Goal: Check status: Check status

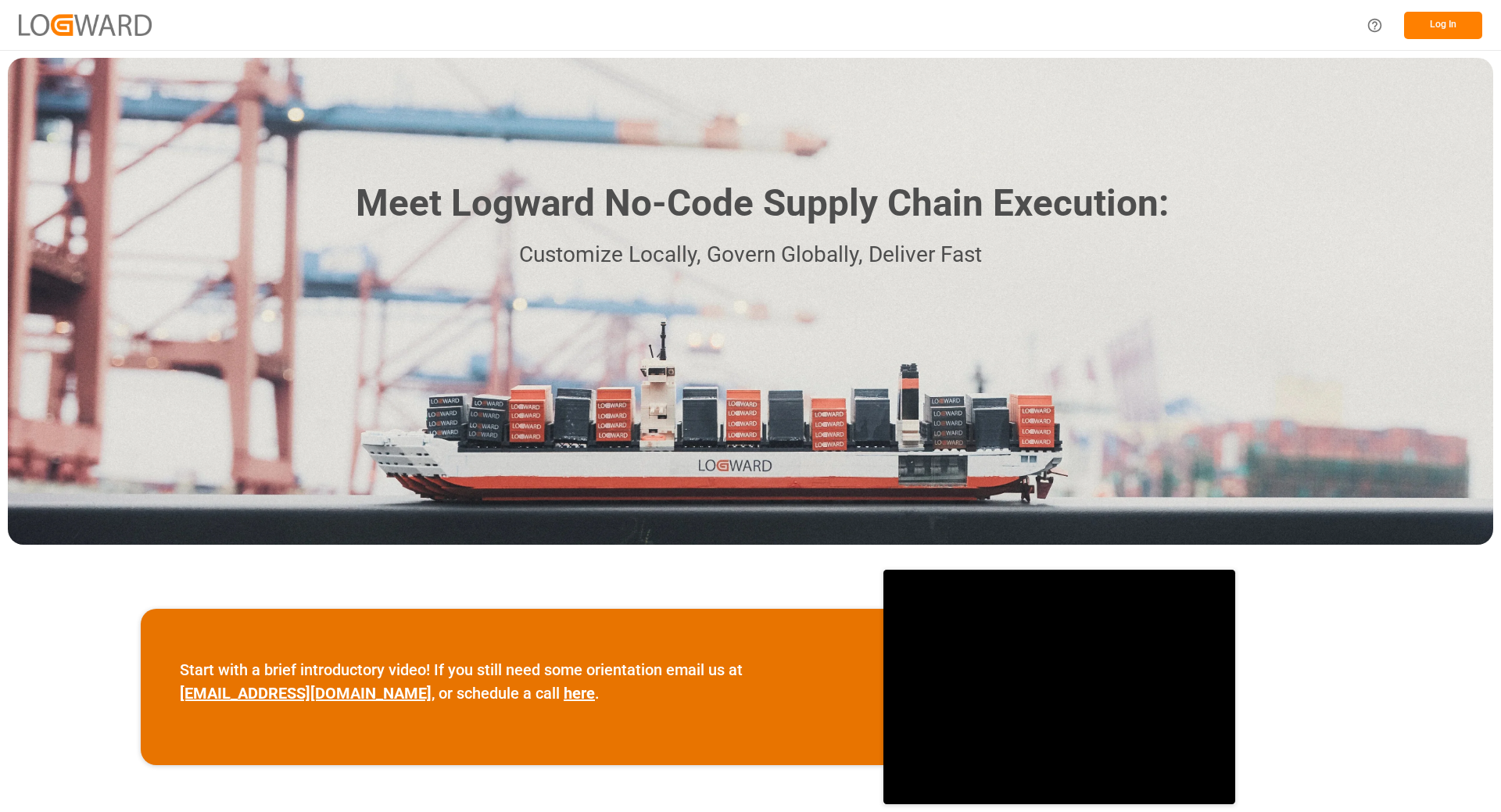
click at [1456, 22] on button "Log In" at bounding box center [1444, 25] width 79 height 28
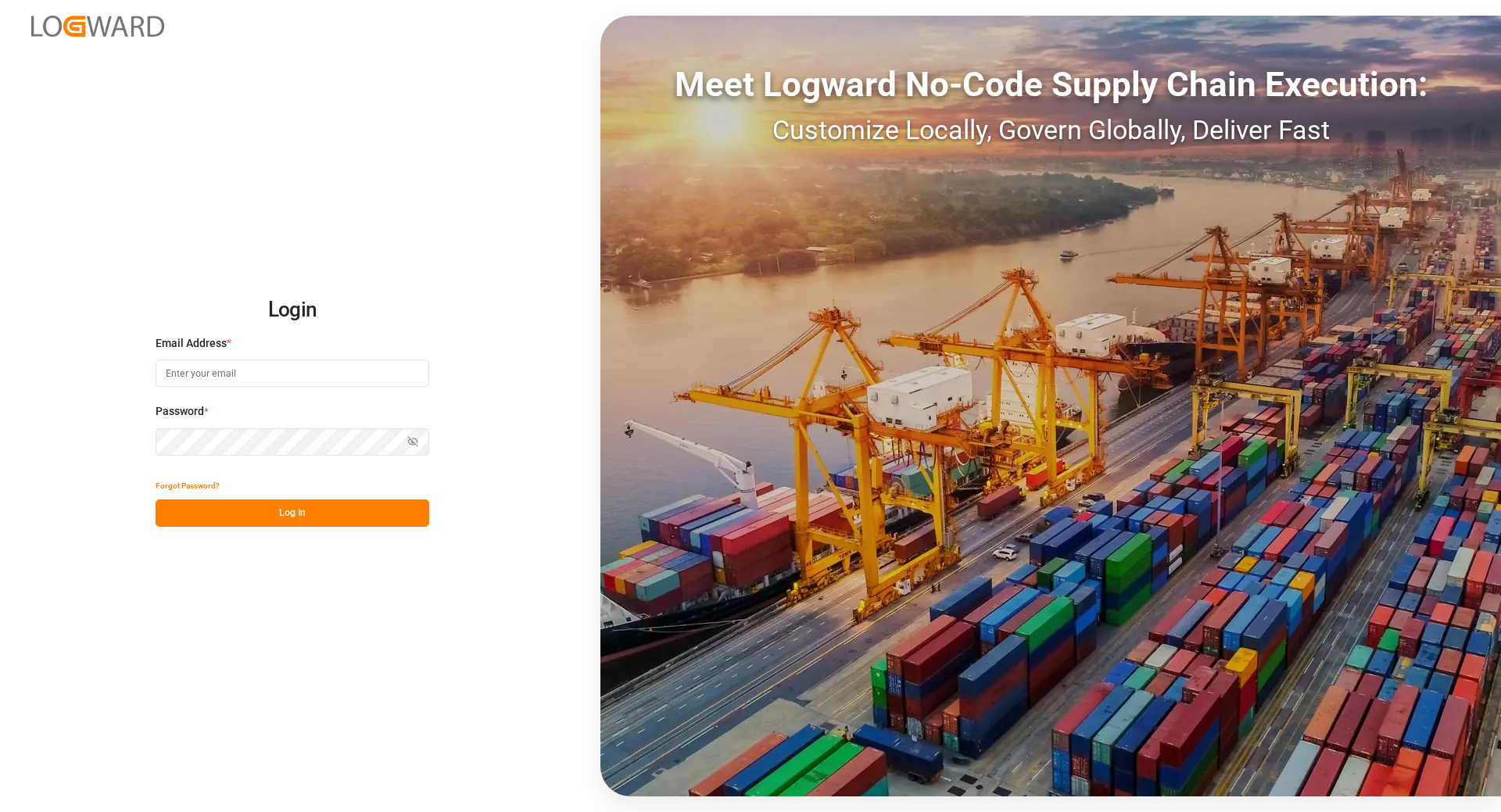
type input "[EMAIL_ADDRESS][DOMAIN_NAME]"
click at [323, 511] on button "Log In" at bounding box center [292, 513] width 273 height 28
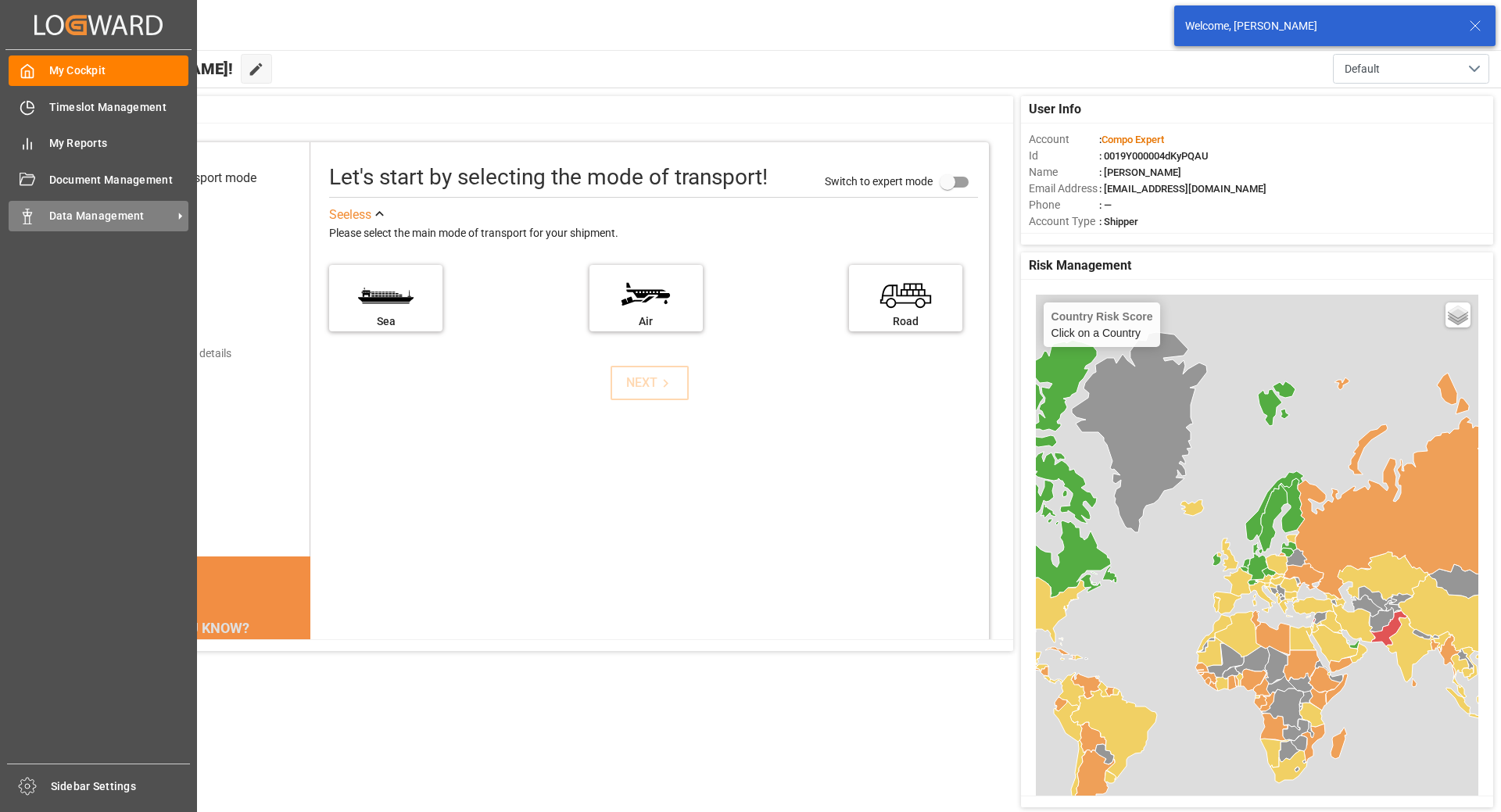
click at [76, 219] on span "Data Management" at bounding box center [111, 216] width 123 height 16
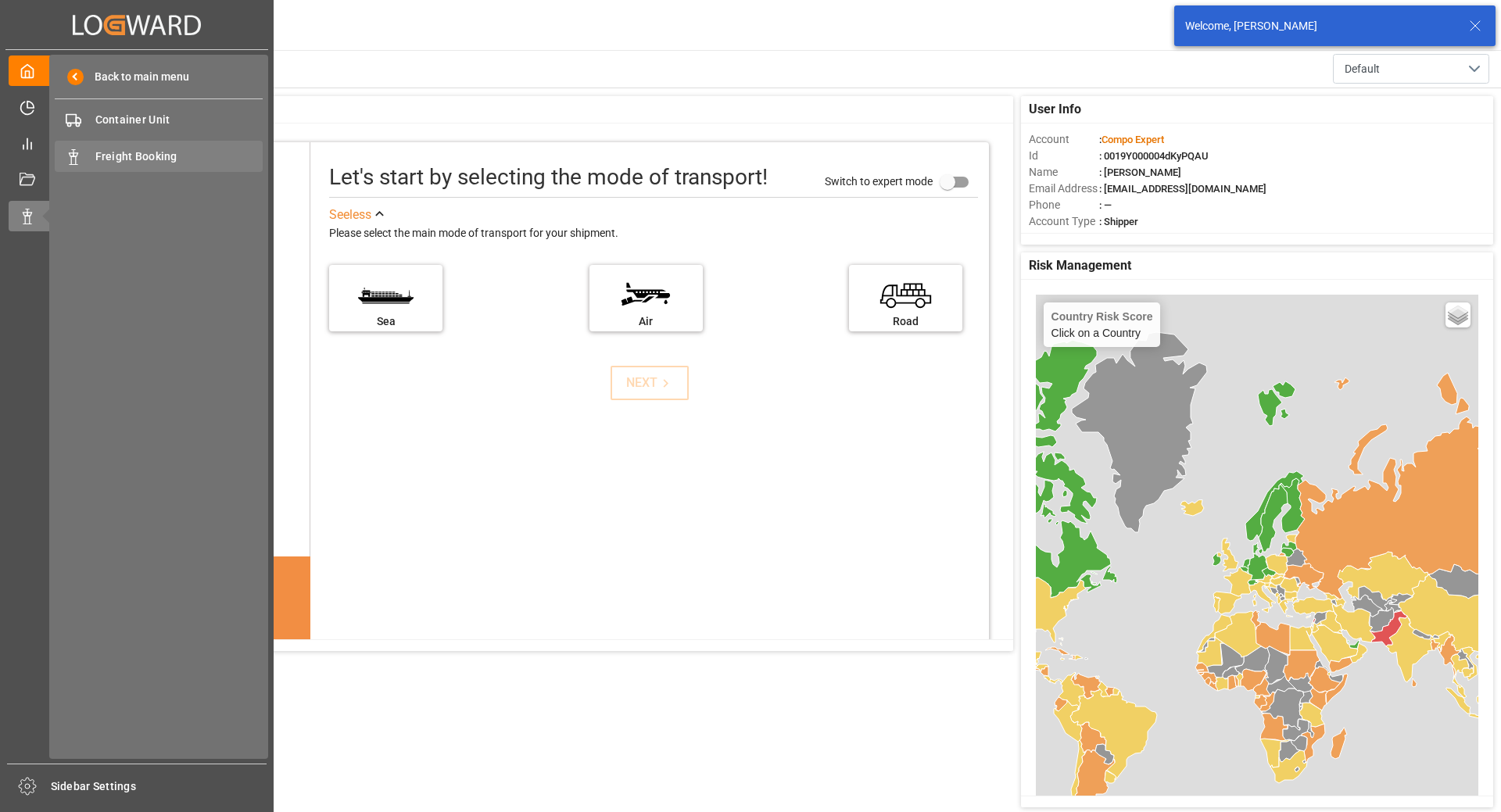
click at [162, 157] on span "Freight Booking" at bounding box center [180, 156] width 168 height 16
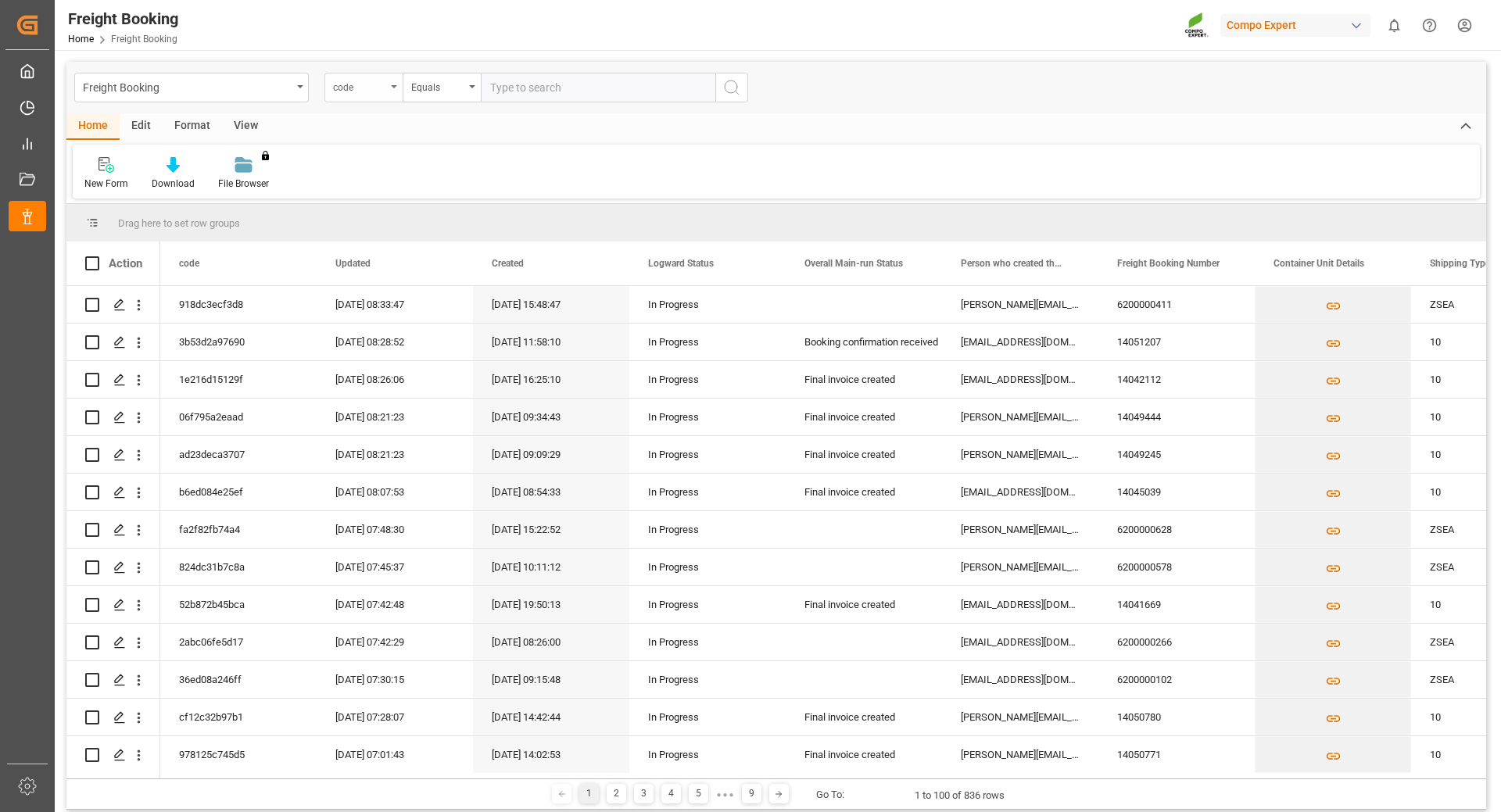
click at [354, 94] on div "code" at bounding box center [360, 86] width 54 height 18
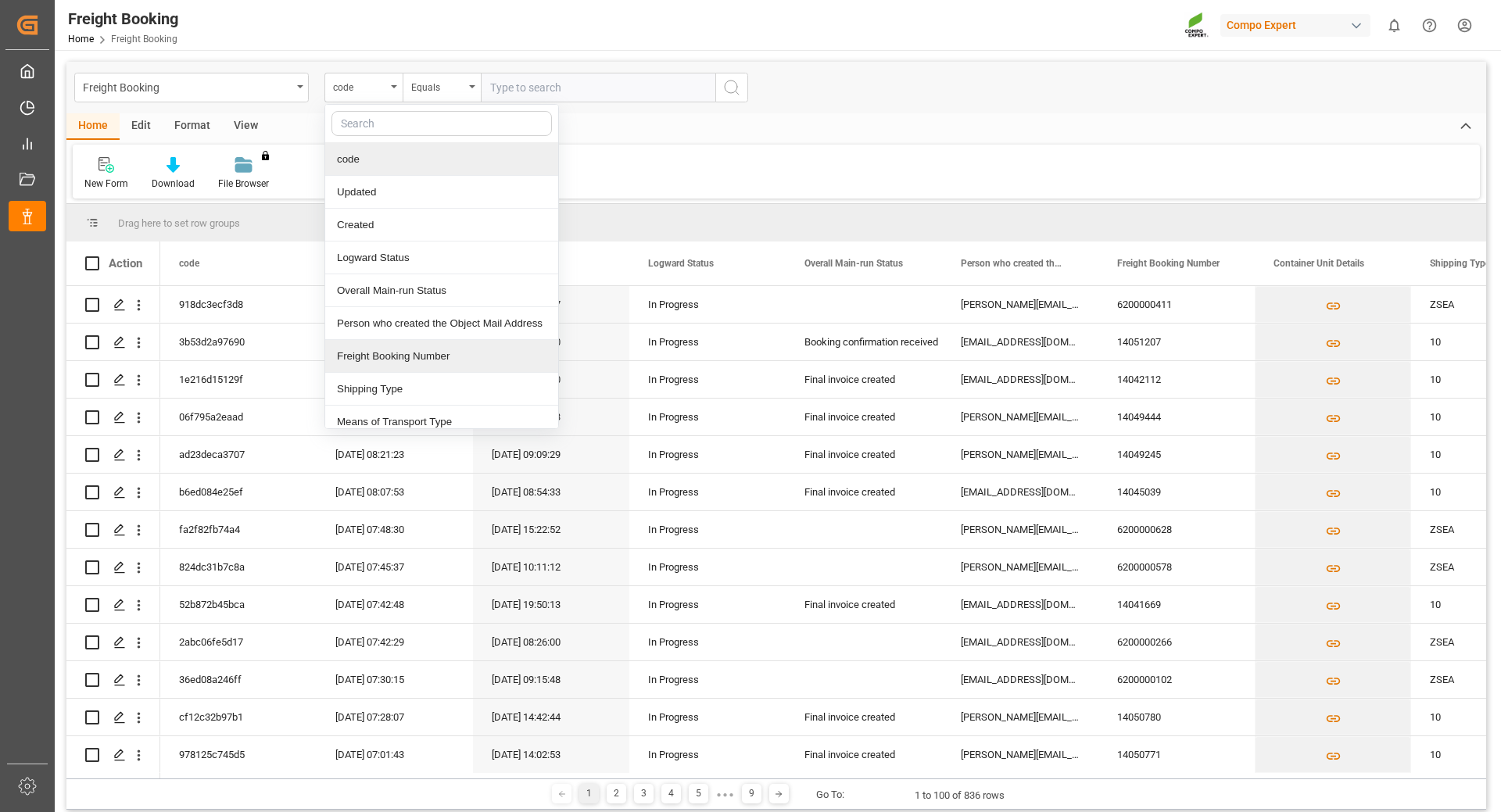
click at [443, 346] on div "Freight Booking Number" at bounding box center [441, 356] width 233 height 33
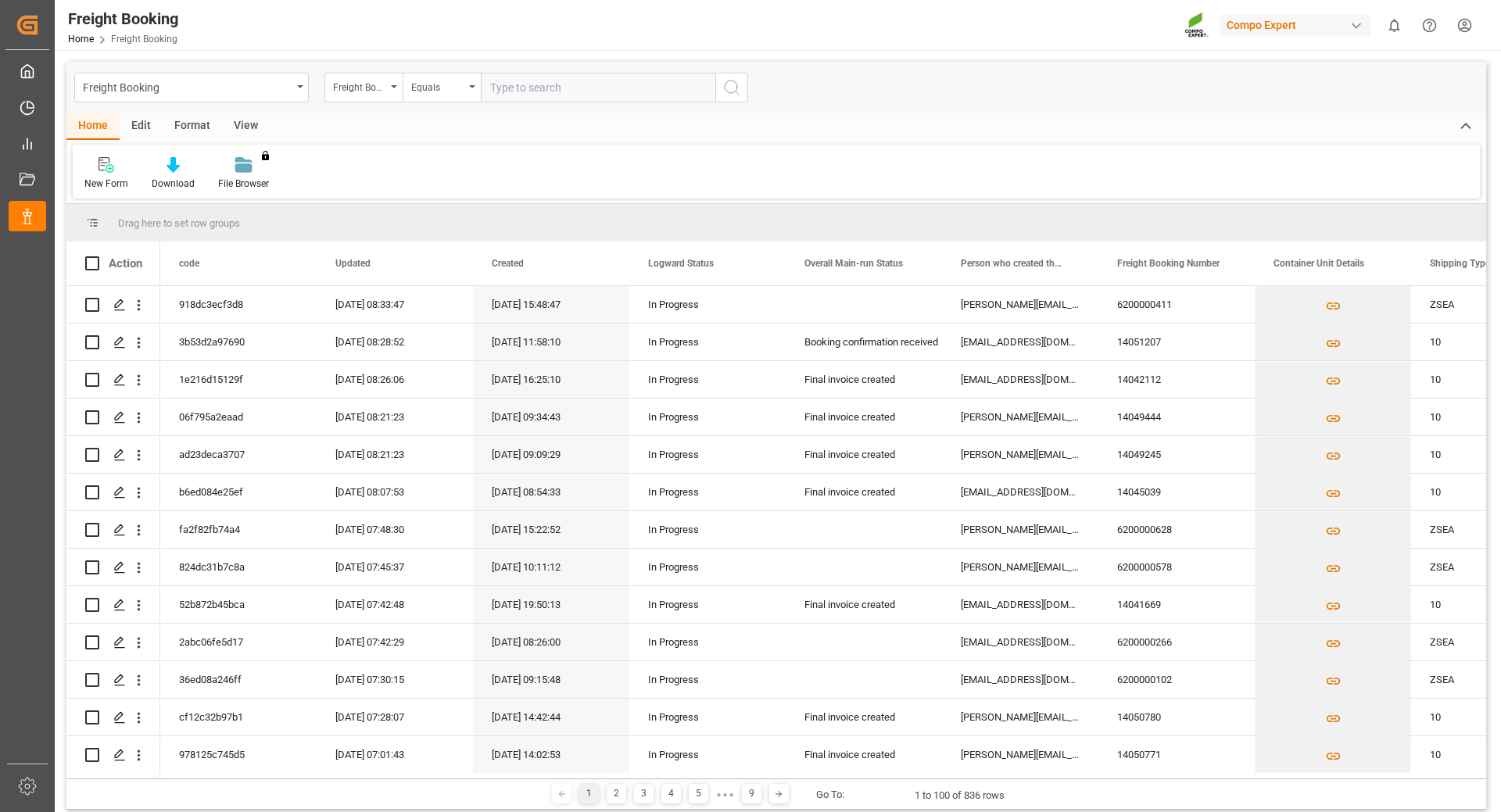
click at [532, 84] on input "text" at bounding box center [598, 87] width 235 height 29
paste input "6200000262"
type input "6200000262"
click at [736, 94] on icon "search button" at bounding box center [732, 88] width 19 height 19
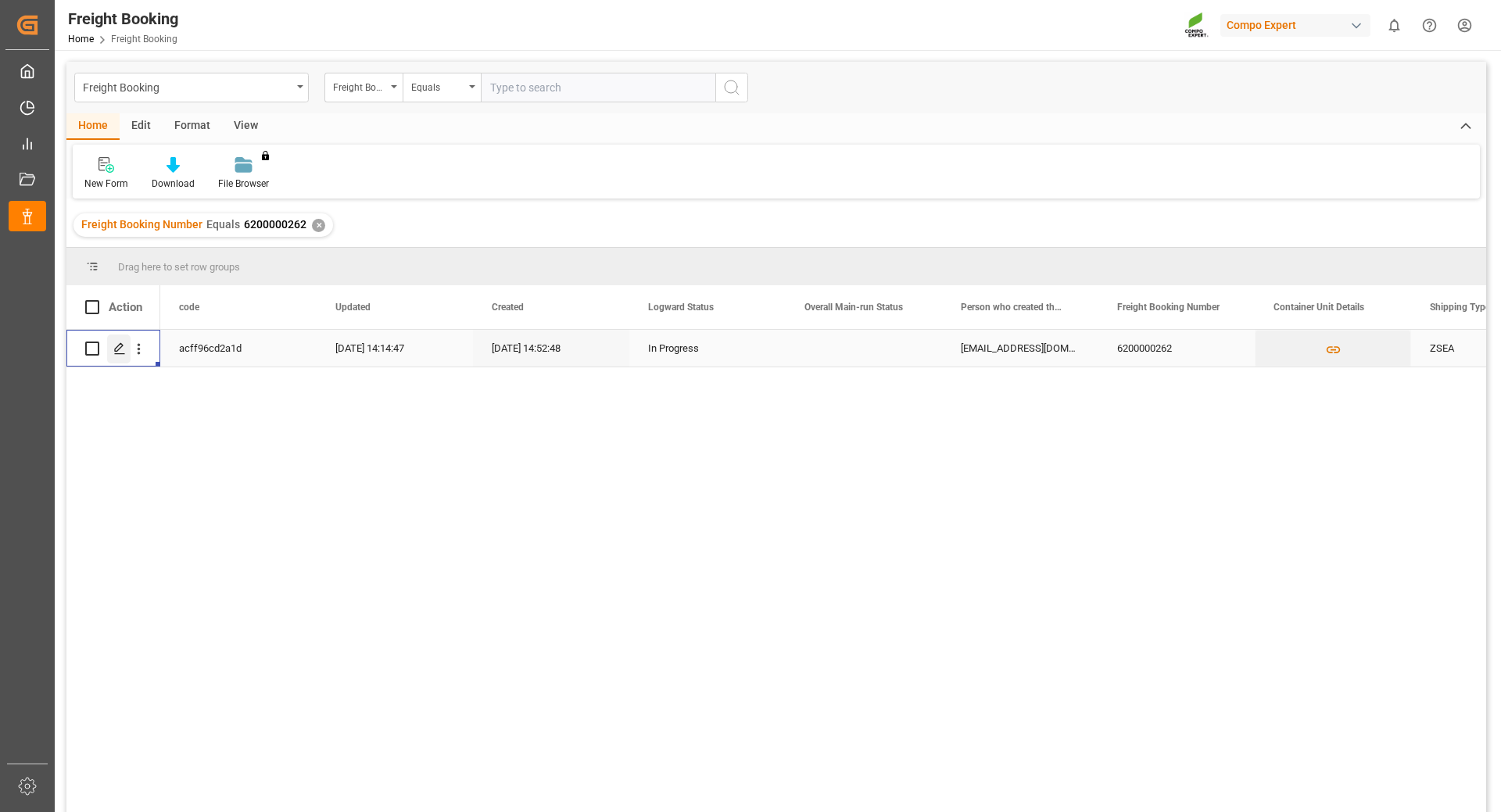
click at [118, 358] on div "Press SPACE to select this row." at bounding box center [119, 349] width 23 height 29
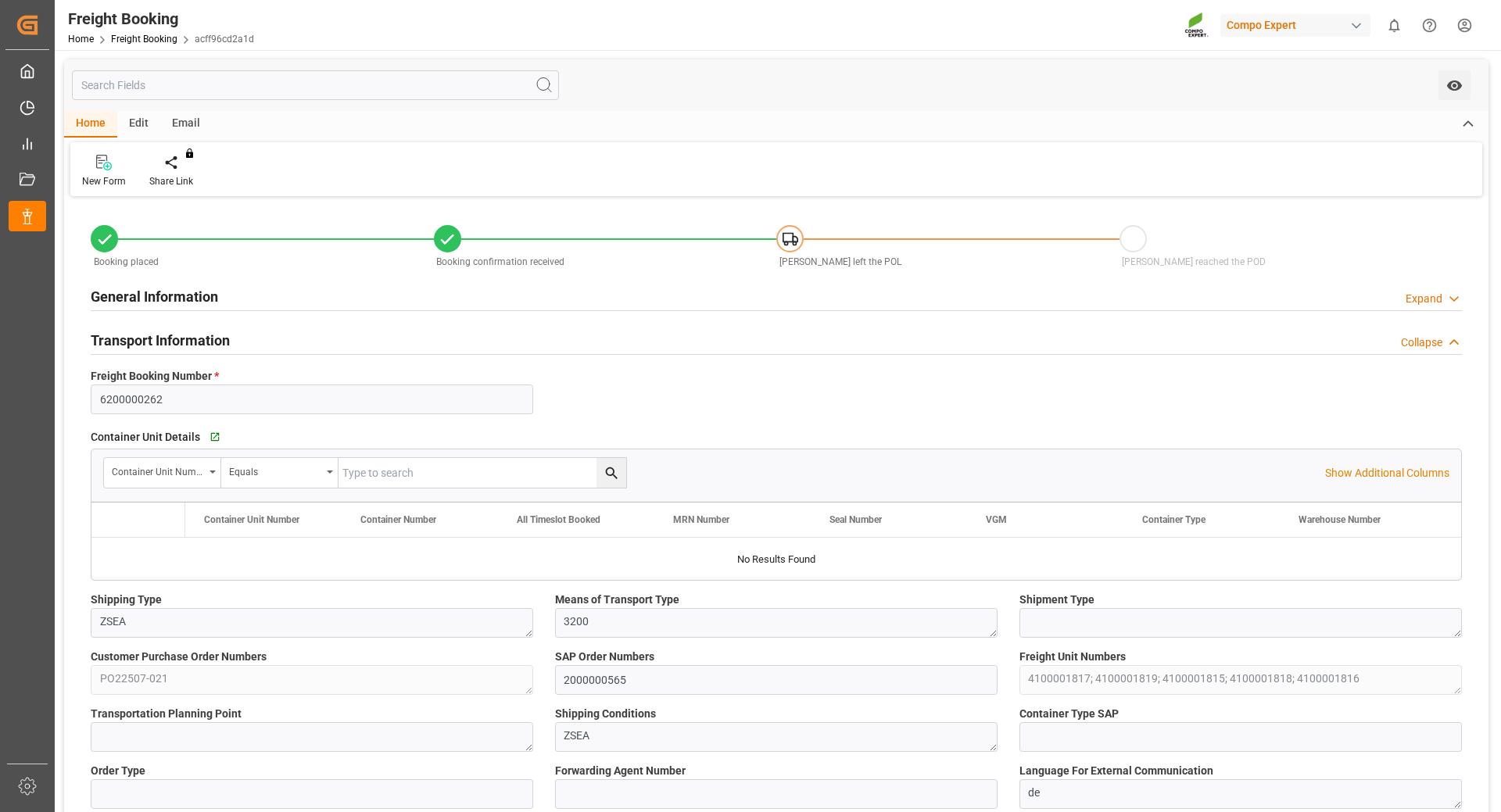
type input "[PERSON_NAME]"
type input "[PERSON_NAME] Marine Transport Corp."
type input "9792618"
type input "BEANR"
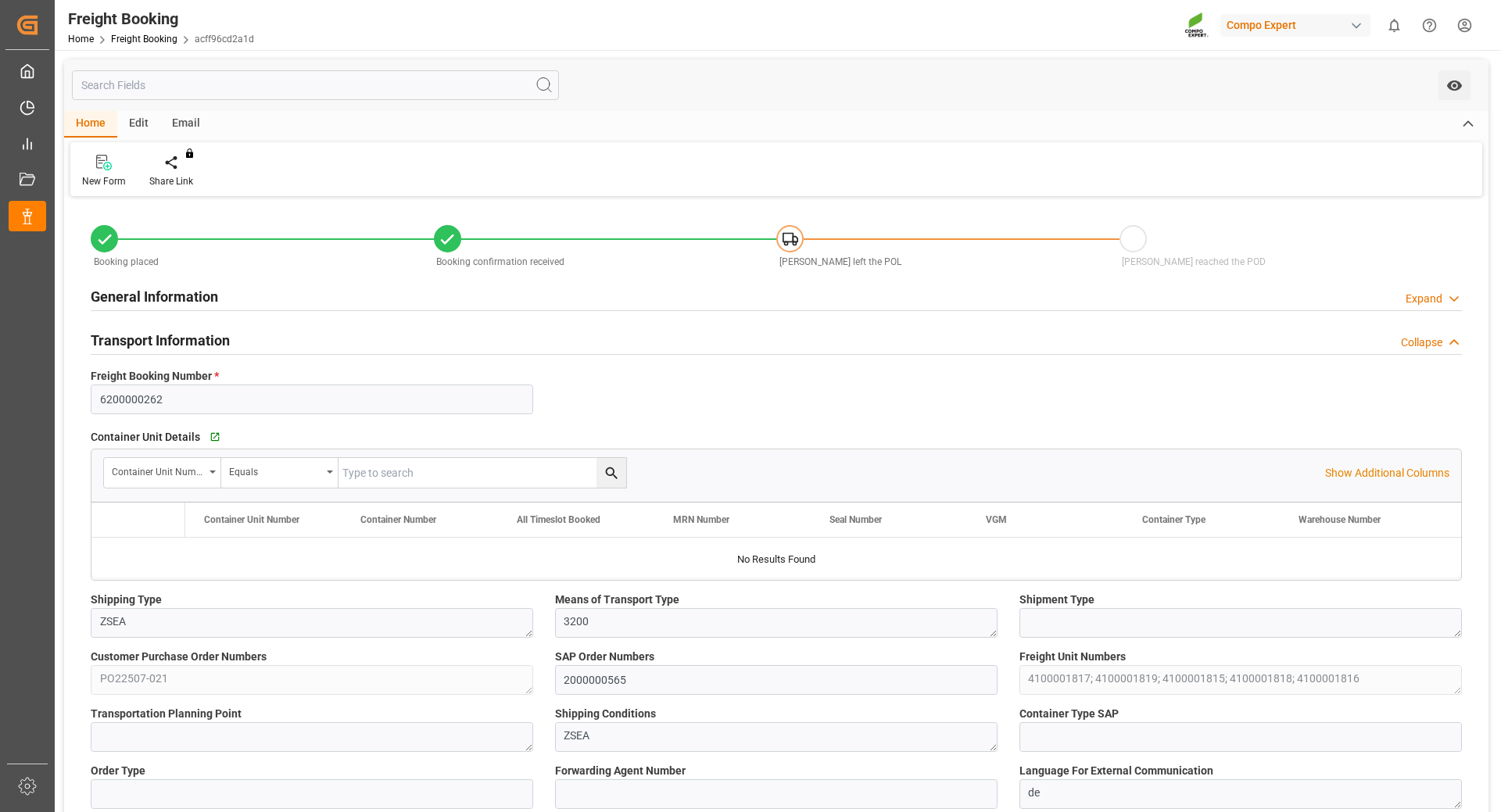
type input "THPAT"
type input "0"
type input "211775"
type input "[DATE] 01:00"
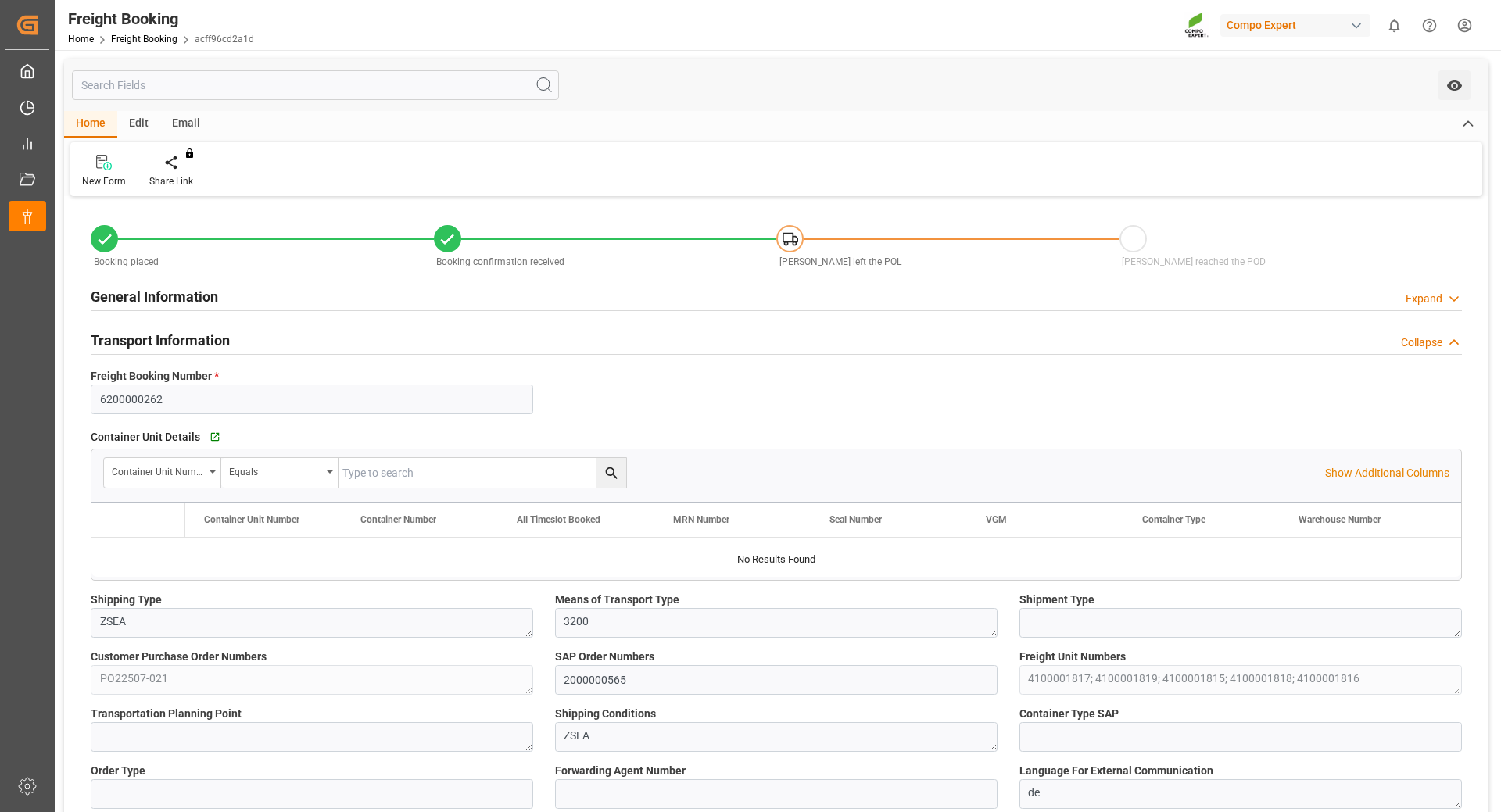
type input "[DATE] 20:00"
type input "[DATE] 01:00"
type input "[DATE] 12:00"
type input "[DATE] 14:52"
type input "[DATE] 14:58"
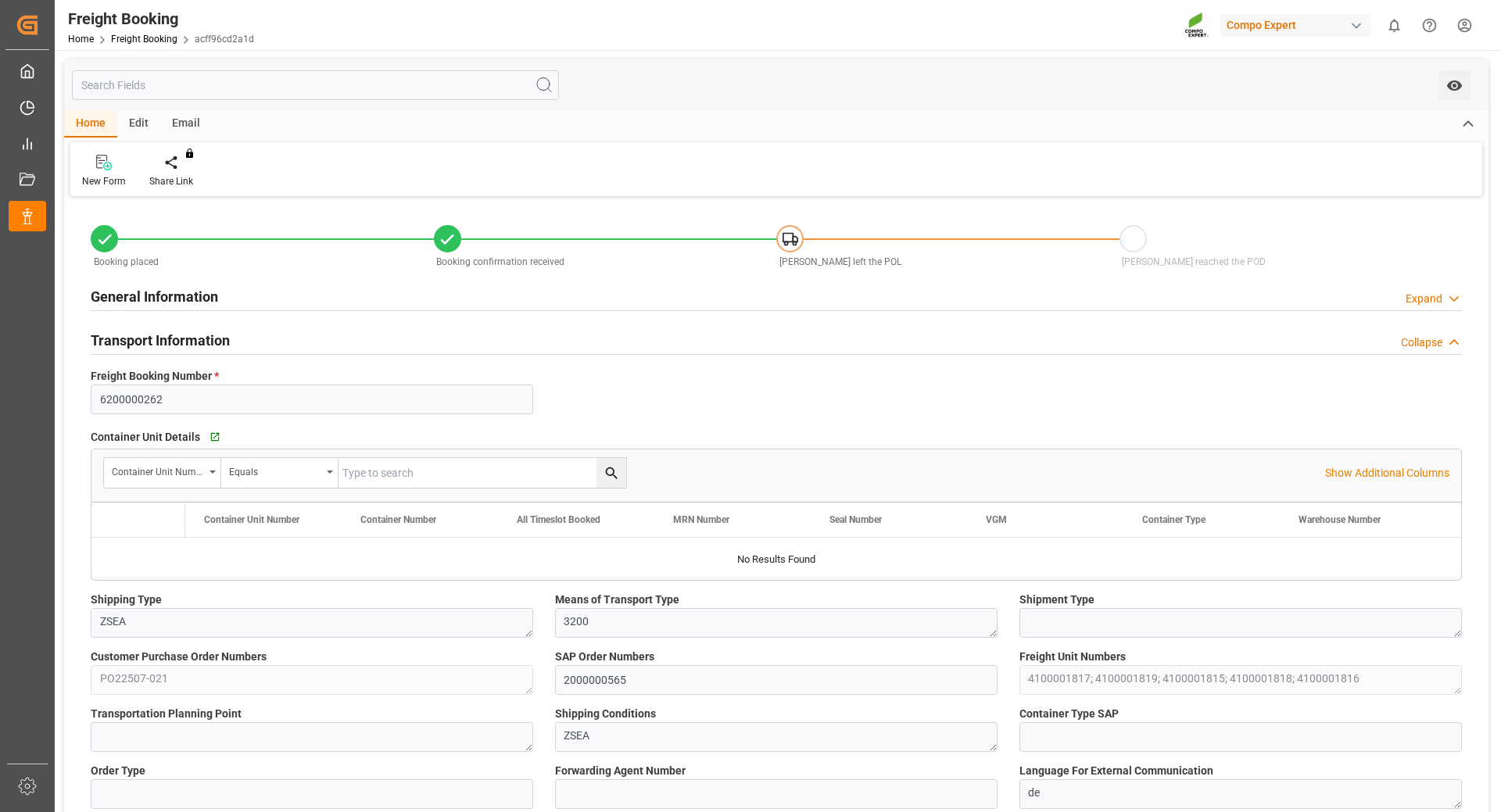
type input "[DATE] 14:58"
type input "[DATE] 07:50"
type input "[DATE] 06:19"
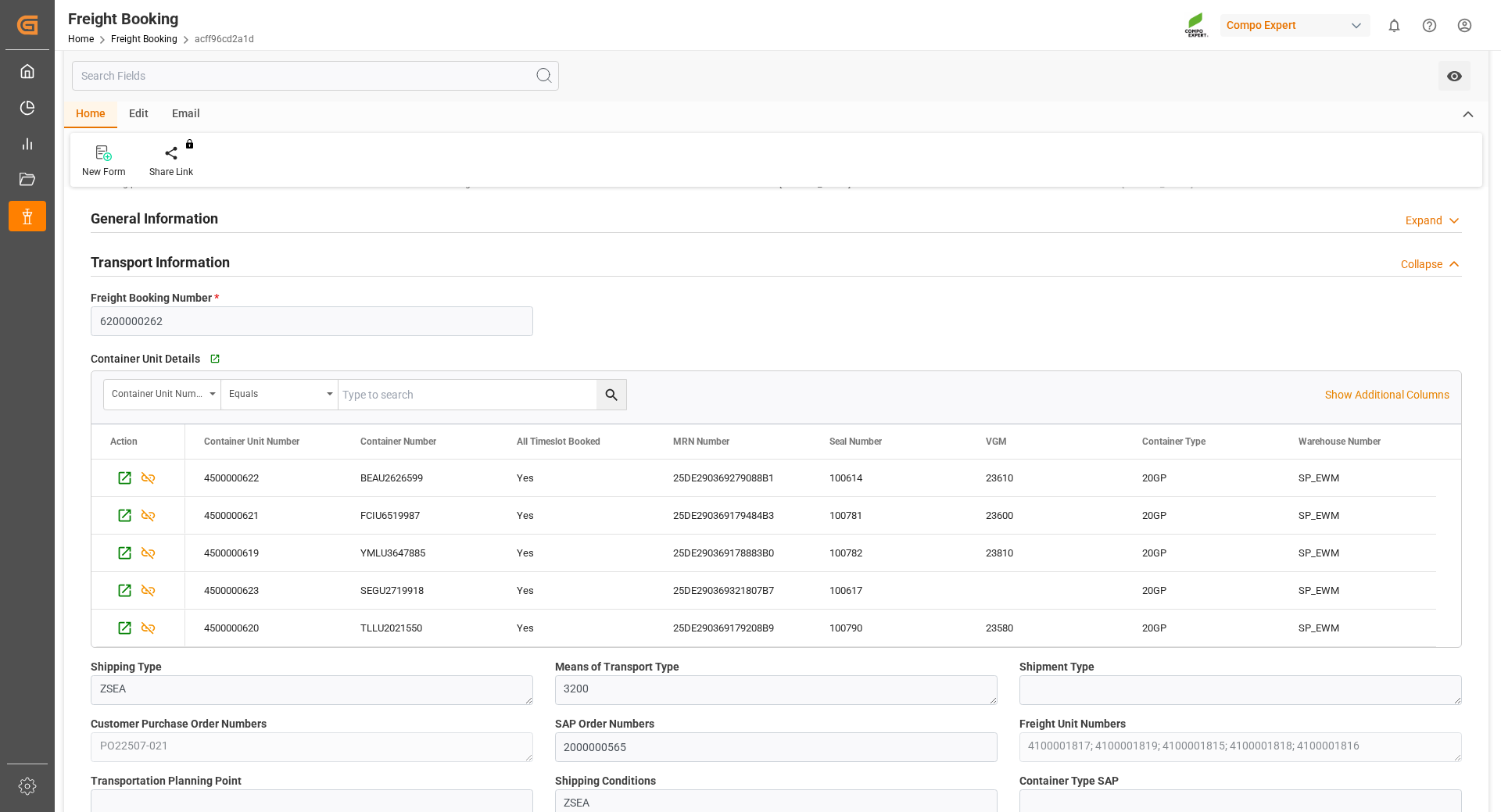
scroll to position [156, 0]
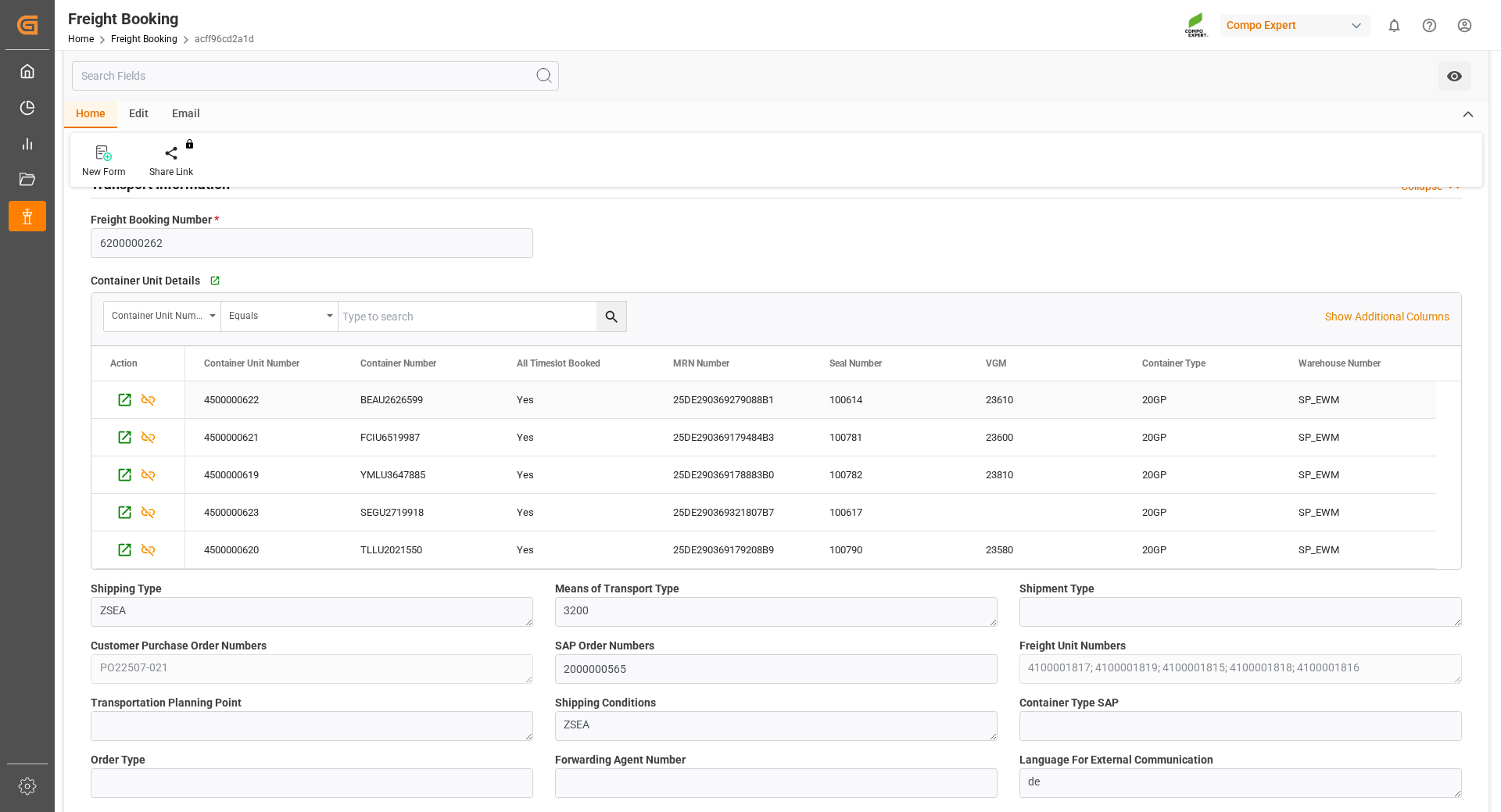
drag, startPoint x: 407, startPoint y: 400, endPoint x: 420, endPoint y: 398, distance: 13.2
click at [407, 400] on div "BEAU2626599" at bounding box center [419, 399] width 156 height 37
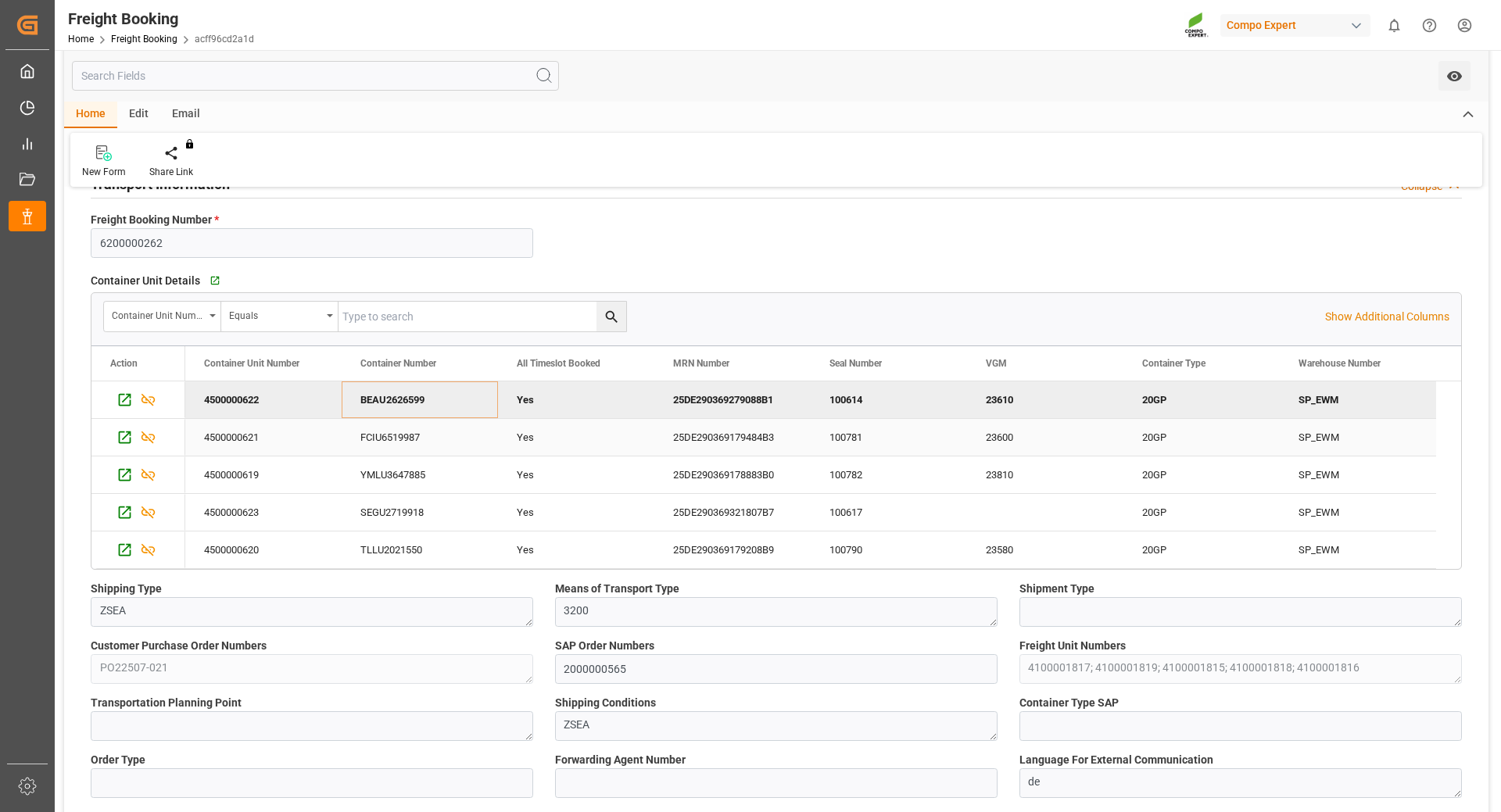
drag, startPoint x: 373, startPoint y: 431, endPoint x: 625, endPoint y: 467, distance: 254.6
click at [373, 431] on div "FCIU6519987" at bounding box center [419, 437] width 156 height 37
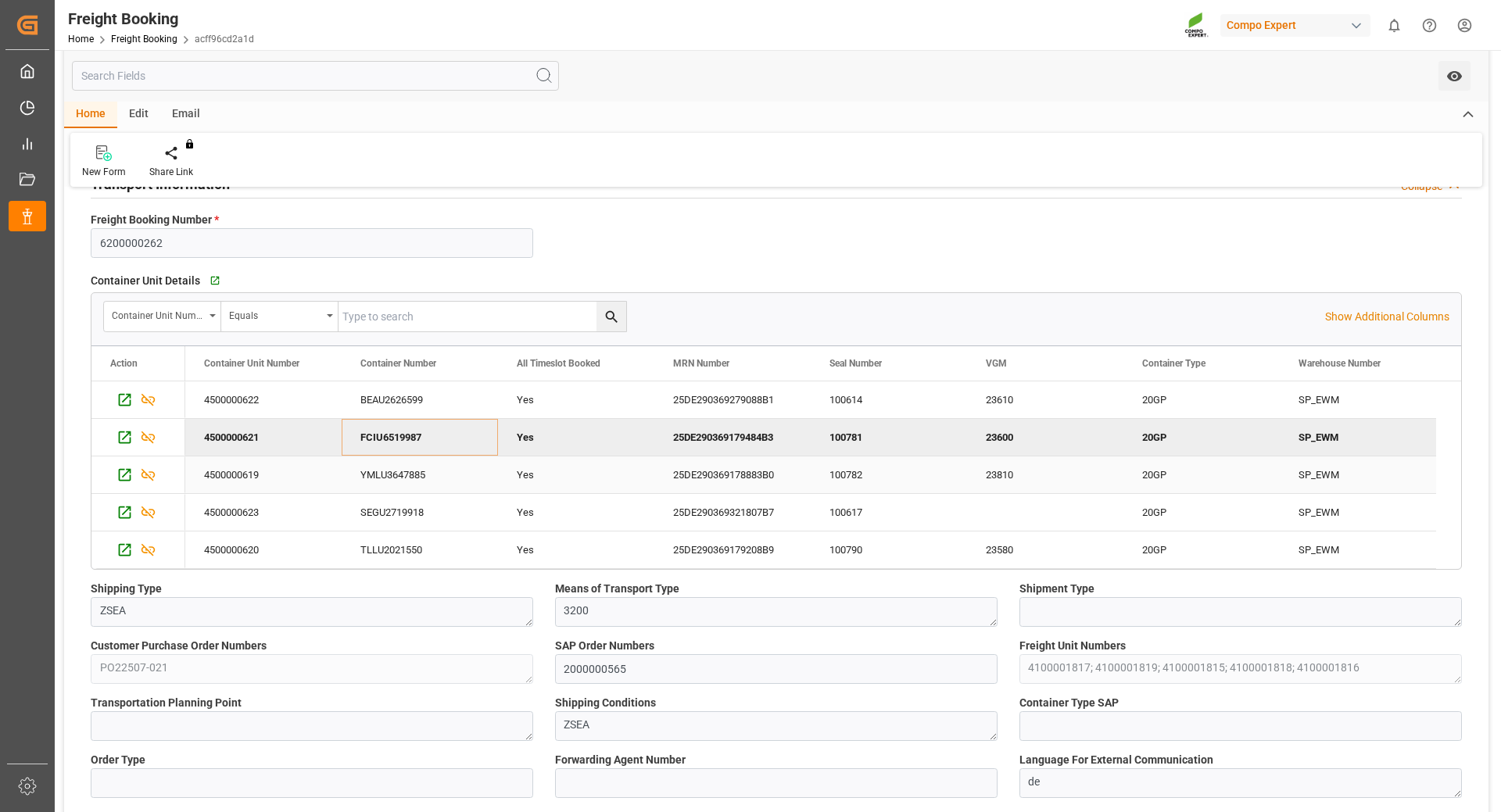
drag, startPoint x: 406, startPoint y: 474, endPoint x: 519, endPoint y: 459, distance: 114.0
click at [406, 474] on div "YMLU3647885" at bounding box center [419, 474] width 156 height 37
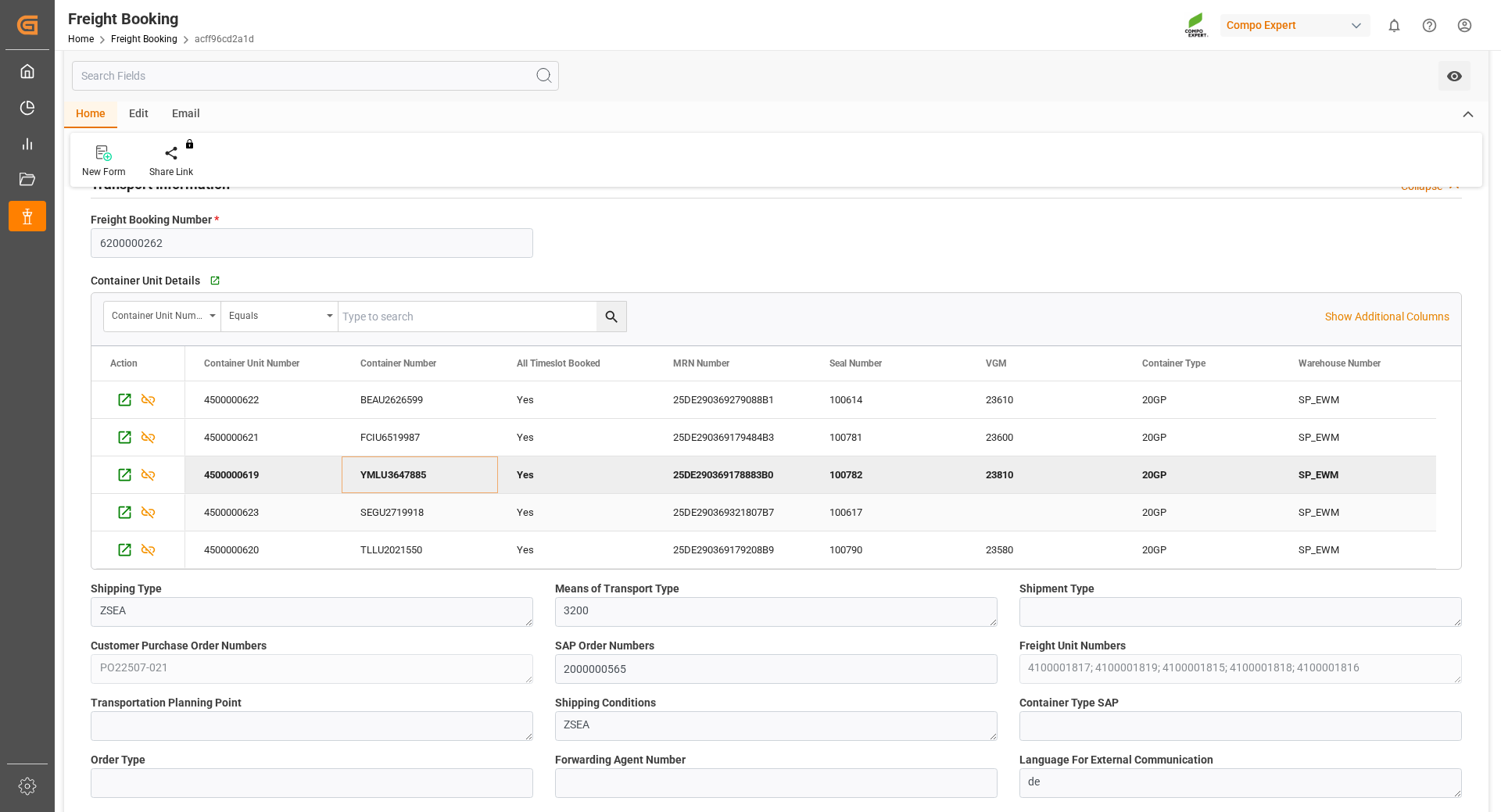
drag, startPoint x: 404, startPoint y: 508, endPoint x: 991, endPoint y: 442, distance: 590.7
click at [404, 508] on div "SEGU2719918" at bounding box center [419, 512] width 156 height 37
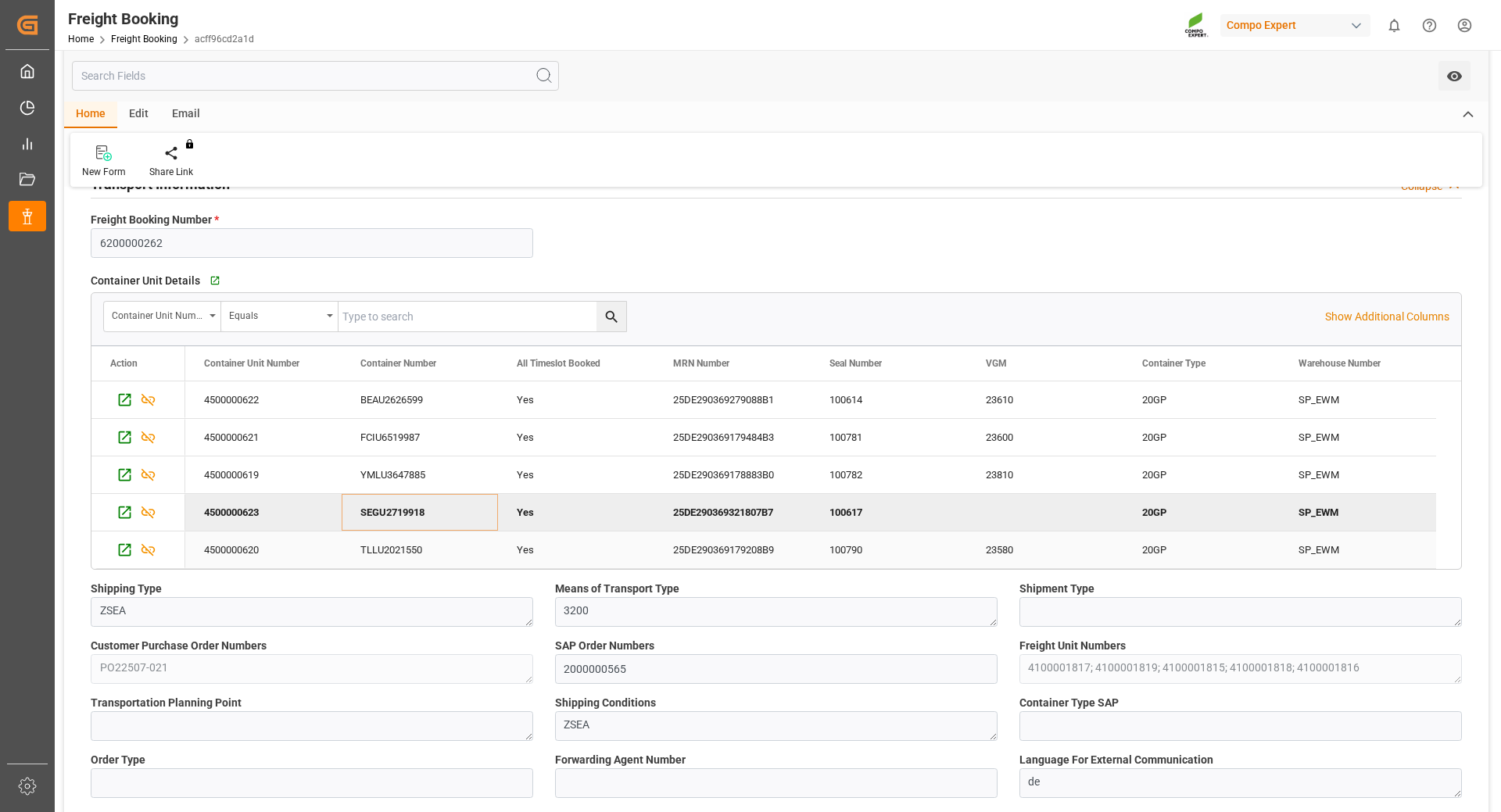
drag, startPoint x: 401, startPoint y: 542, endPoint x: 573, endPoint y: 580, distance: 176.1
click at [401, 542] on div "TLLU2021550" at bounding box center [419, 549] width 156 height 37
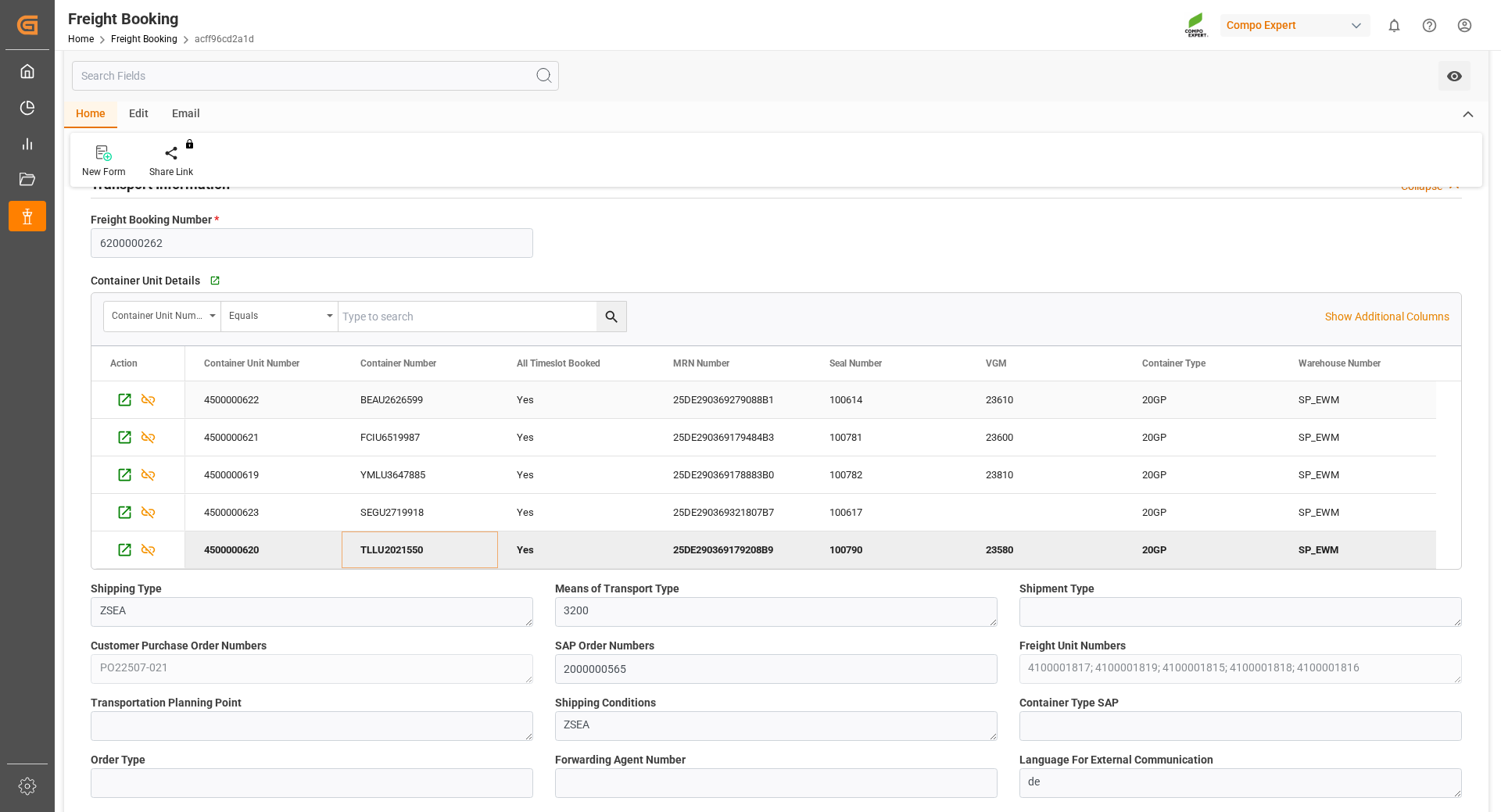
drag, startPoint x: 766, startPoint y: 395, endPoint x: 1474, endPoint y: 354, distance: 709.2
click at [766, 395] on div "25DE290369279088B1" at bounding box center [733, 399] width 156 height 37
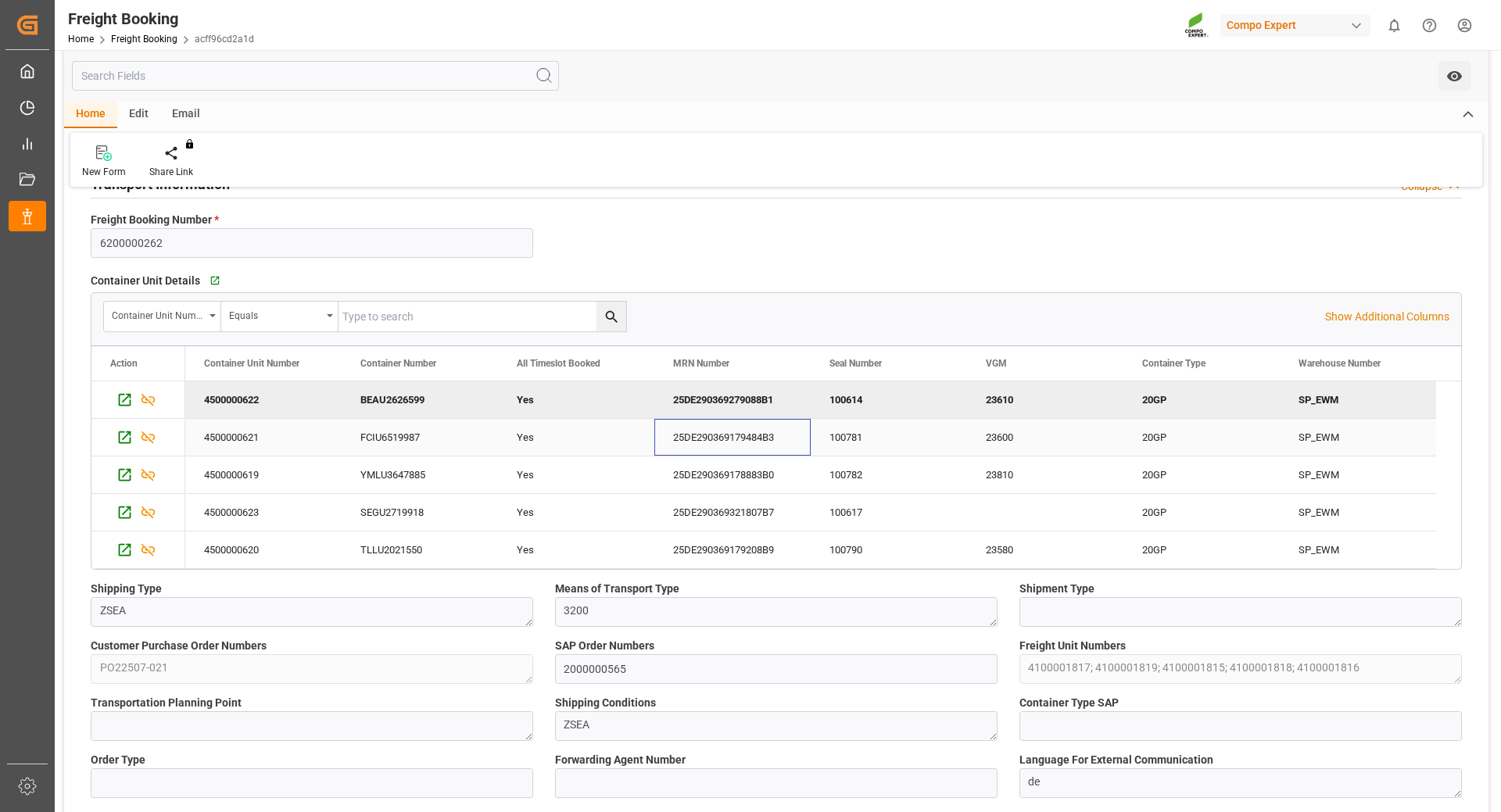
drag, startPoint x: 731, startPoint y: 431, endPoint x: 884, endPoint y: 487, distance: 162.9
click at [731, 431] on div "25DE290369179484B3" at bounding box center [733, 437] width 156 height 37
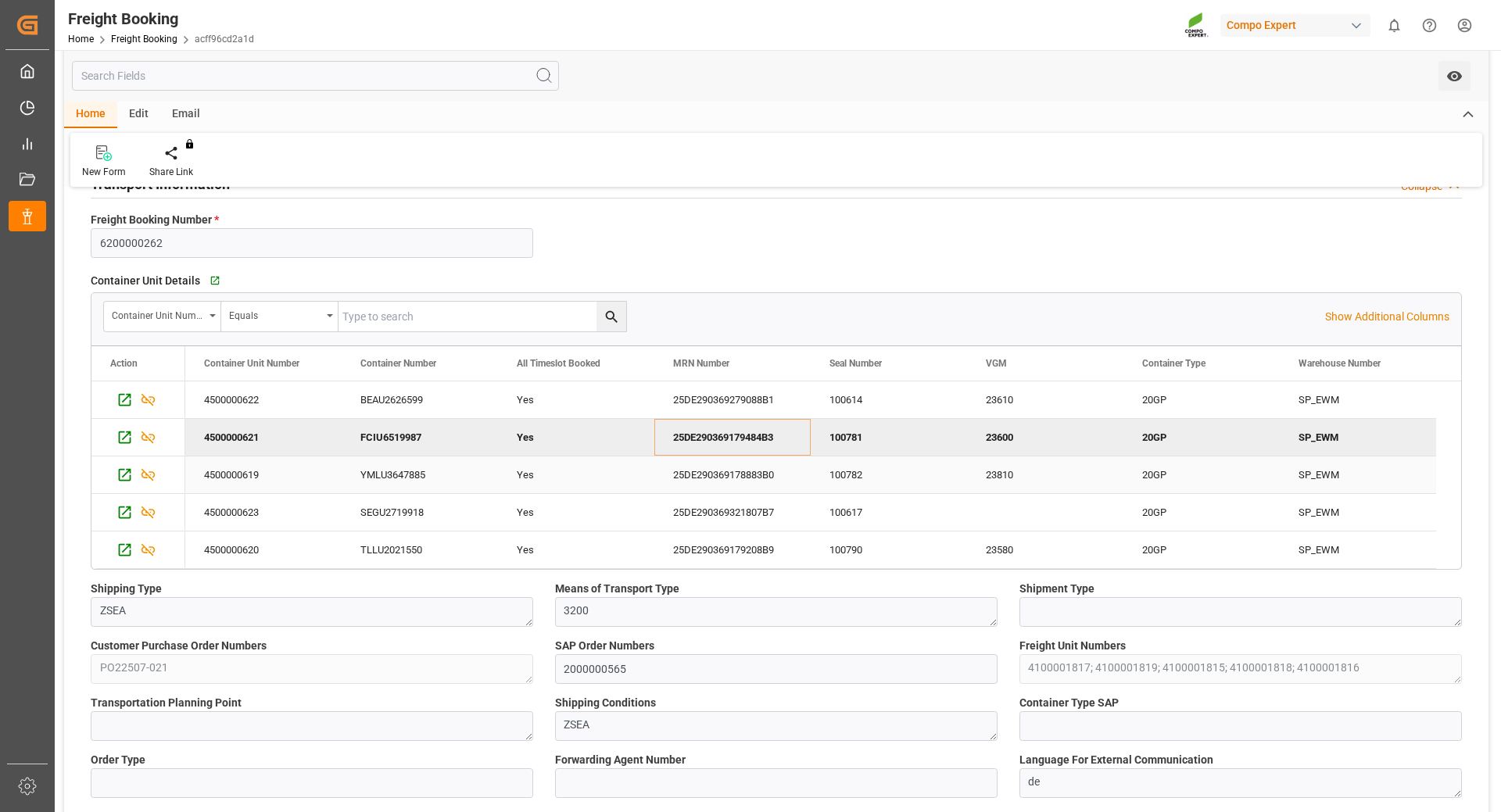
click at [704, 465] on div "25DE290369178883B0" at bounding box center [733, 474] width 156 height 37
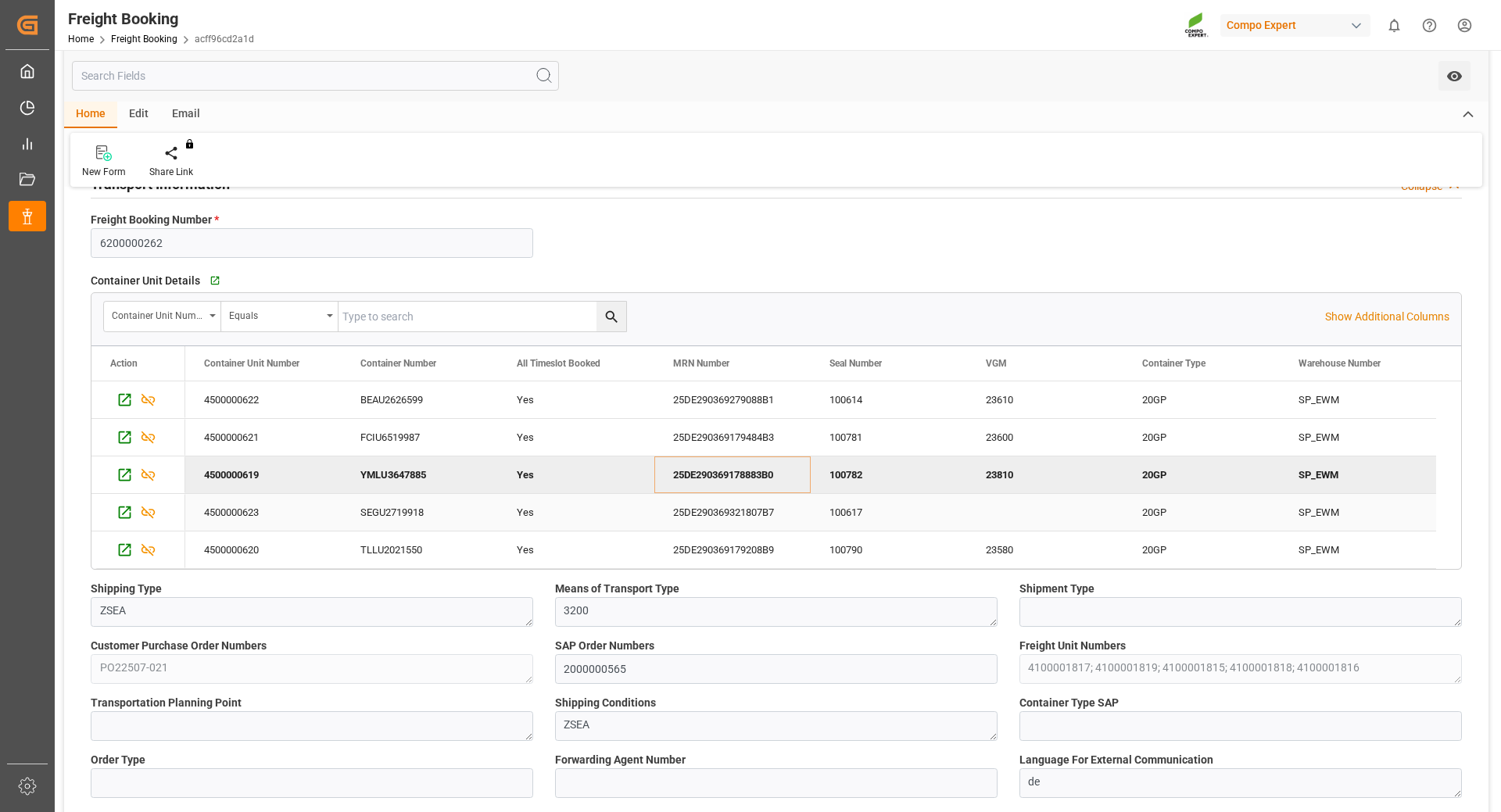
drag, startPoint x: 743, startPoint y: 508, endPoint x: 918, endPoint y: 547, distance: 179.3
click at [743, 508] on div "25DE290369321807B7" at bounding box center [733, 512] width 156 height 37
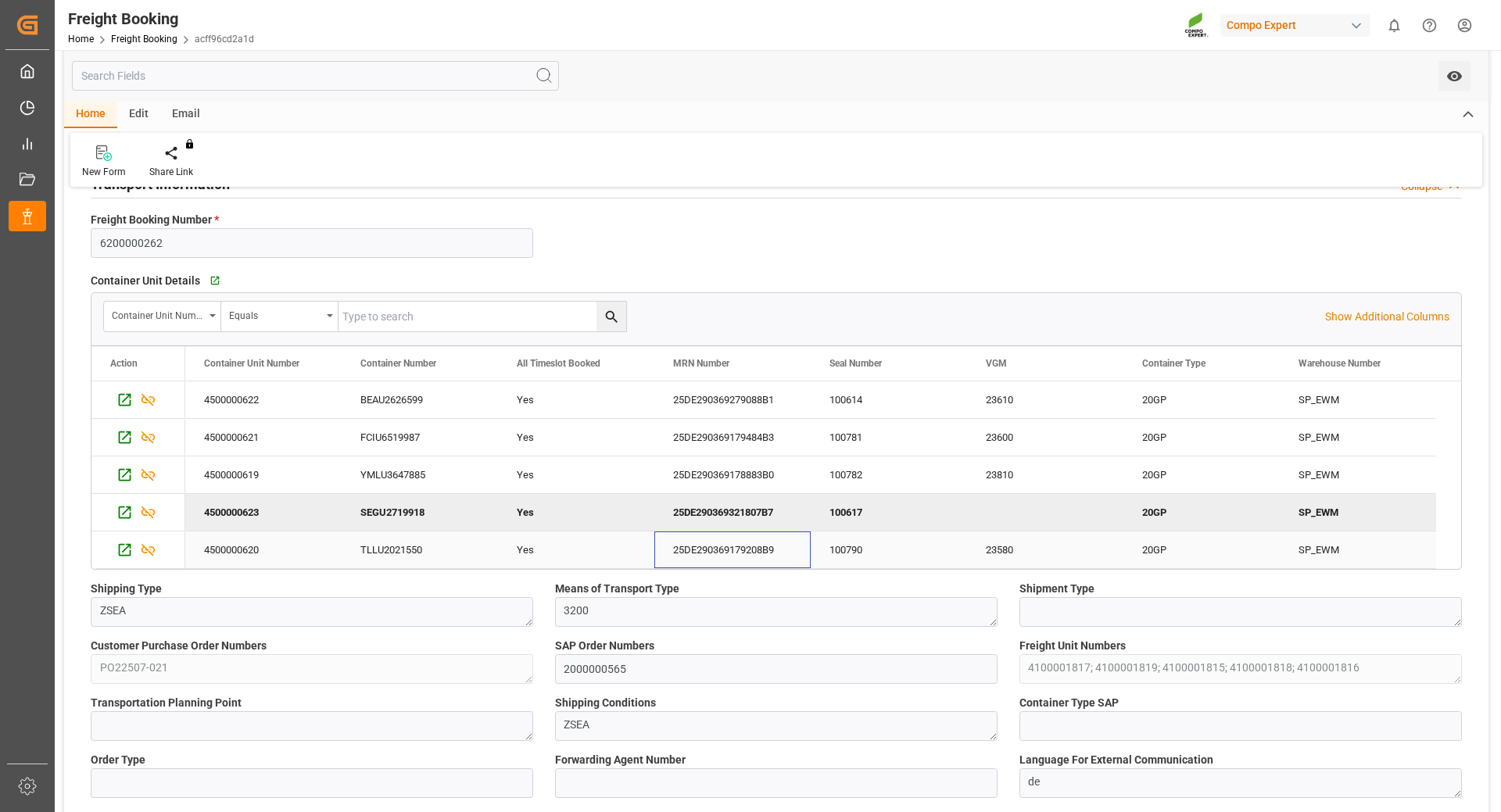
click at [735, 548] on div "25DE290369179208B9" at bounding box center [733, 549] width 156 height 37
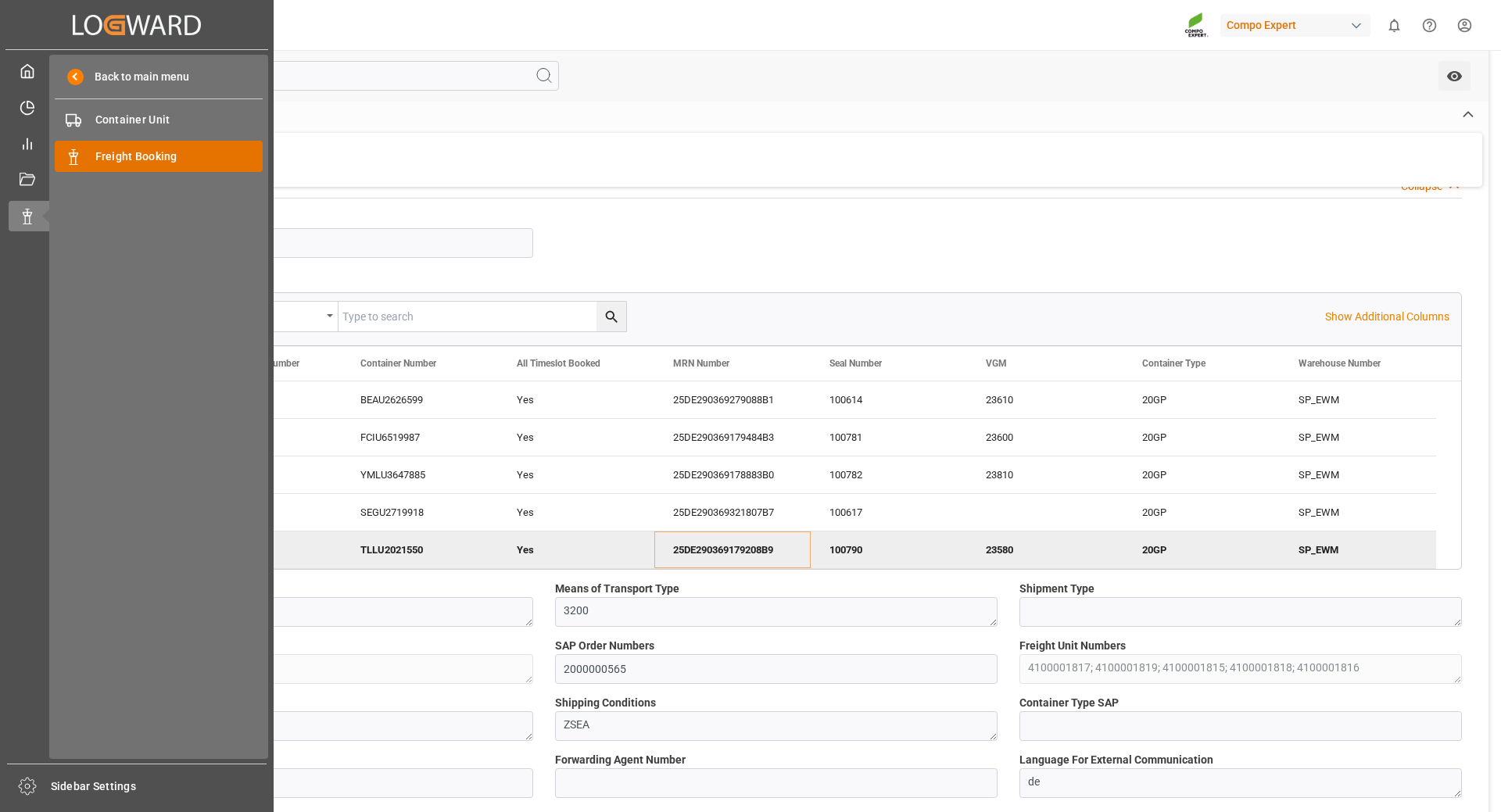
click at [195, 161] on span "Freight Booking" at bounding box center [180, 156] width 168 height 16
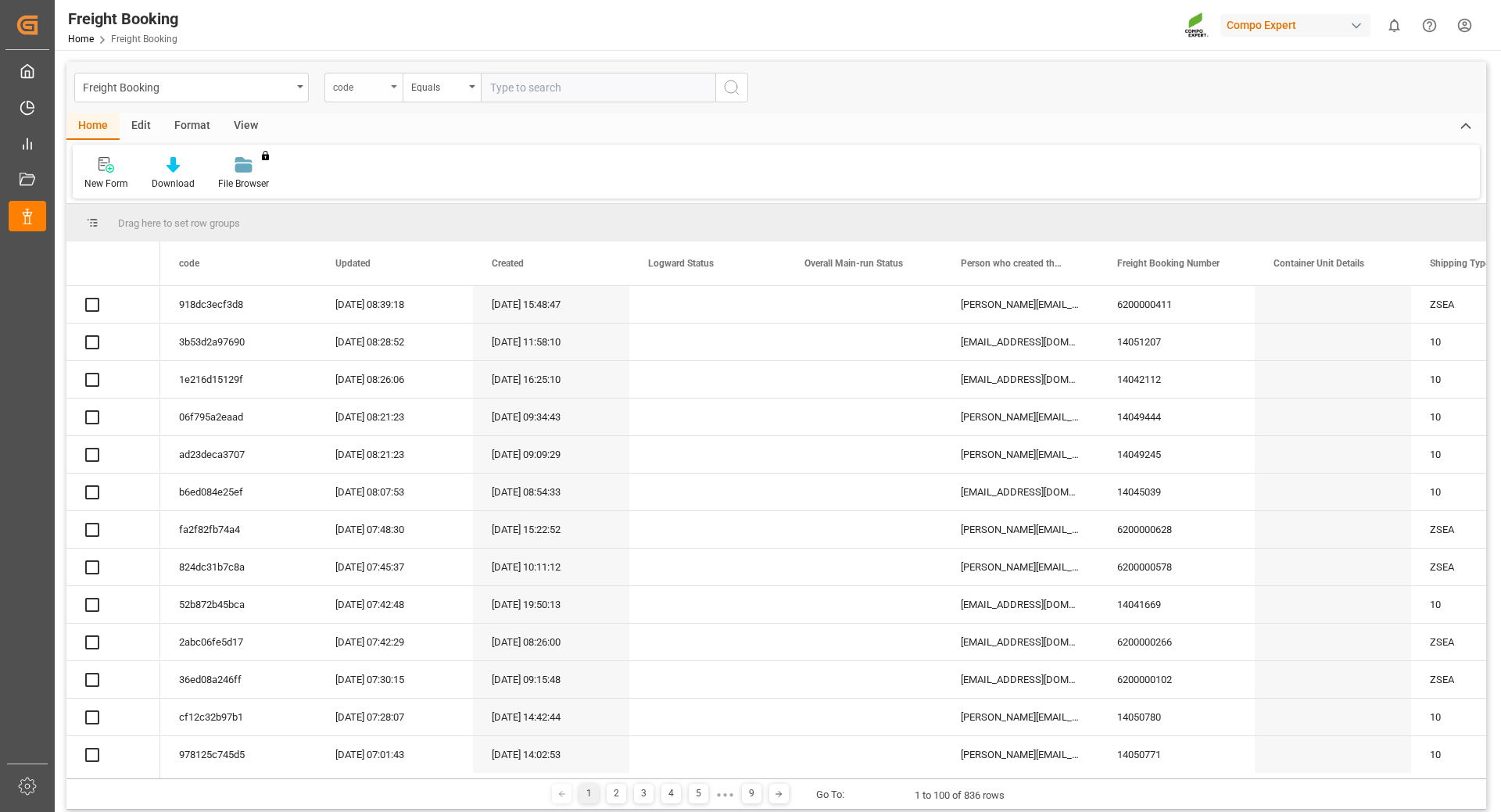
click at [392, 94] on div "code" at bounding box center [364, 87] width 79 height 29
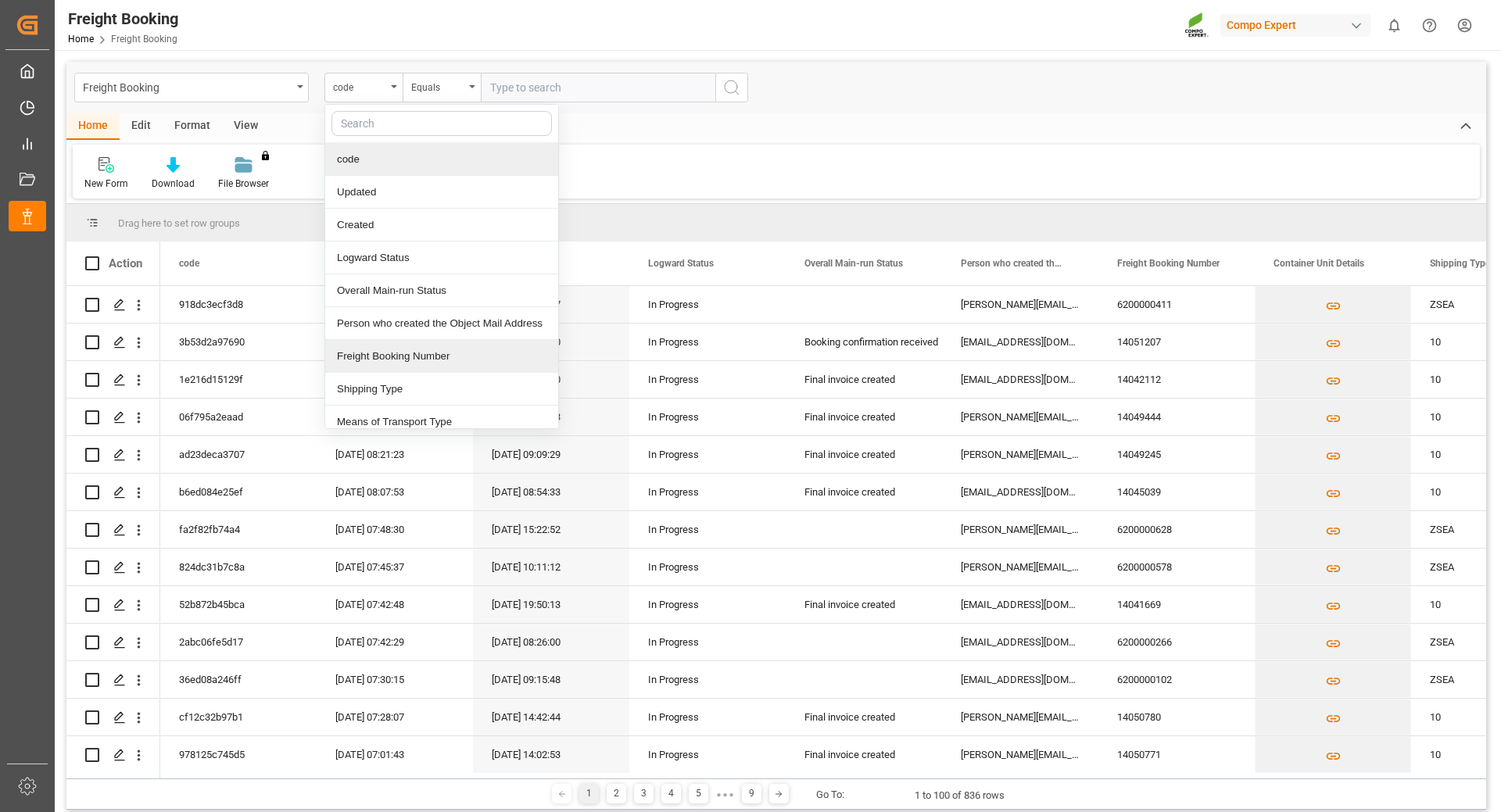
click at [372, 354] on div "Freight Booking Number" at bounding box center [441, 356] width 233 height 33
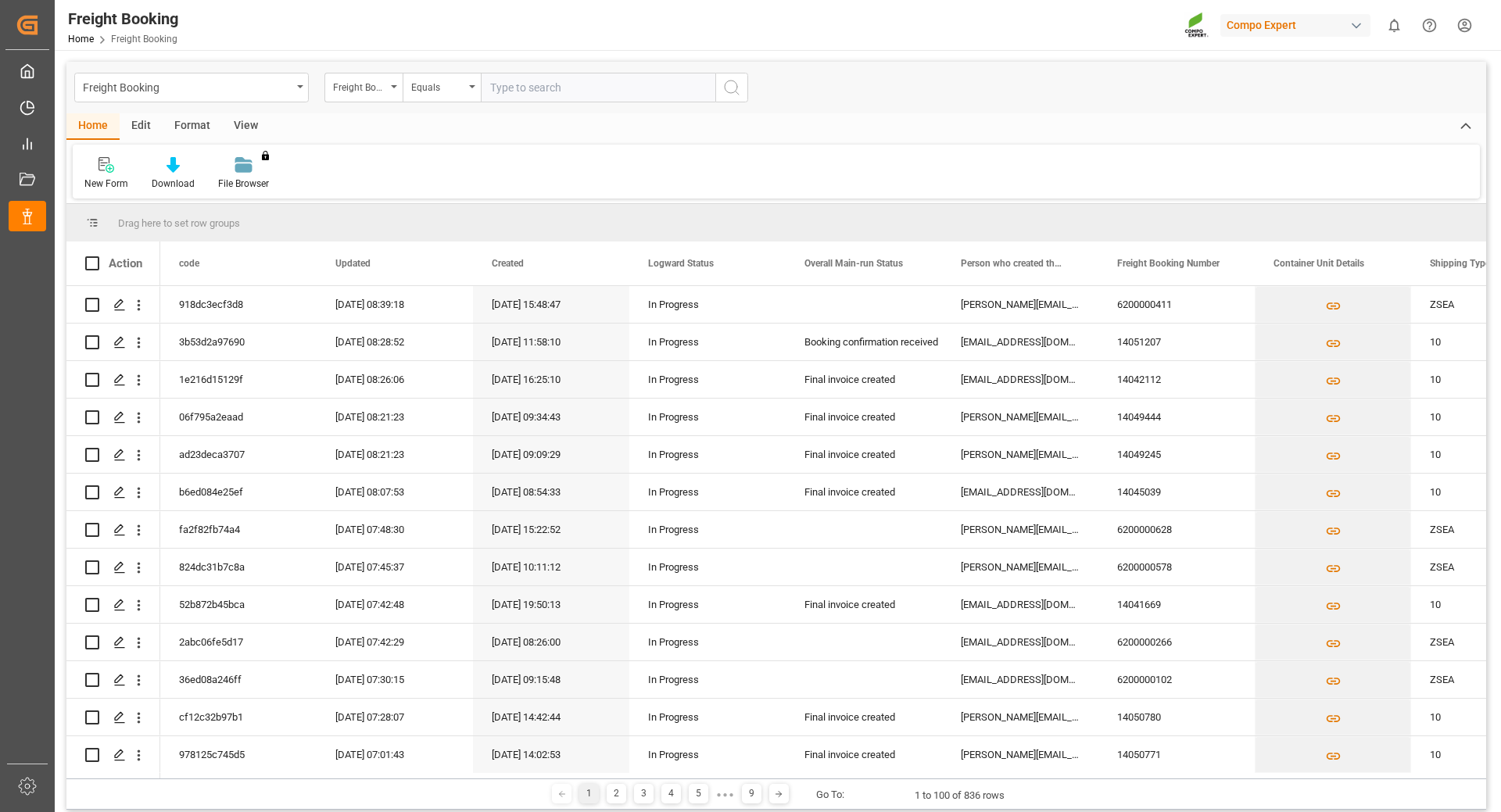
click at [600, 91] on input "text" at bounding box center [598, 87] width 235 height 29
paste input "6200000467"
type input "6200000467"
click at [731, 91] on icon "search button" at bounding box center [732, 88] width 19 height 19
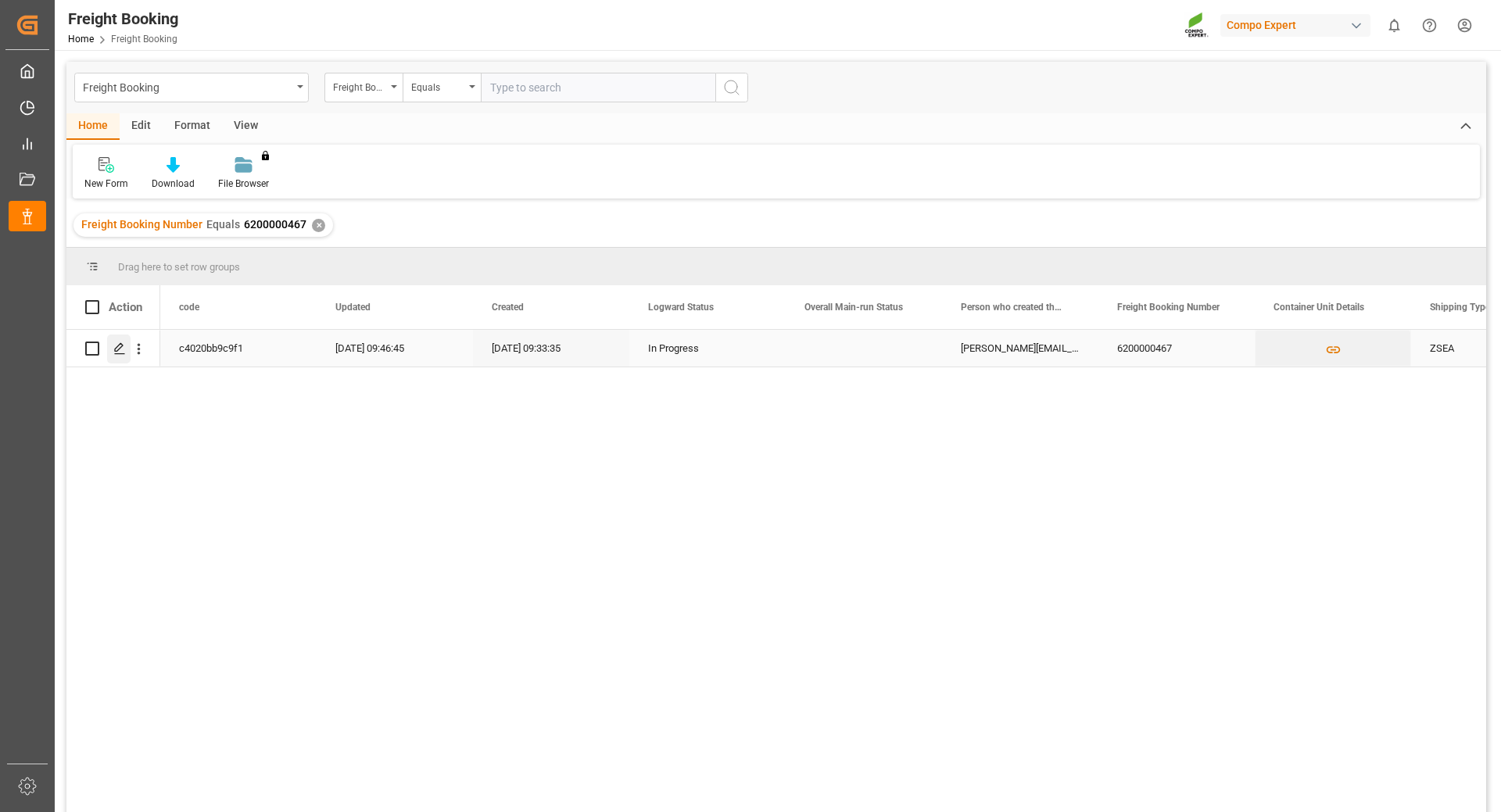
click at [122, 347] on icon "Press SPACE to select this row." at bounding box center [120, 348] width 13 height 13
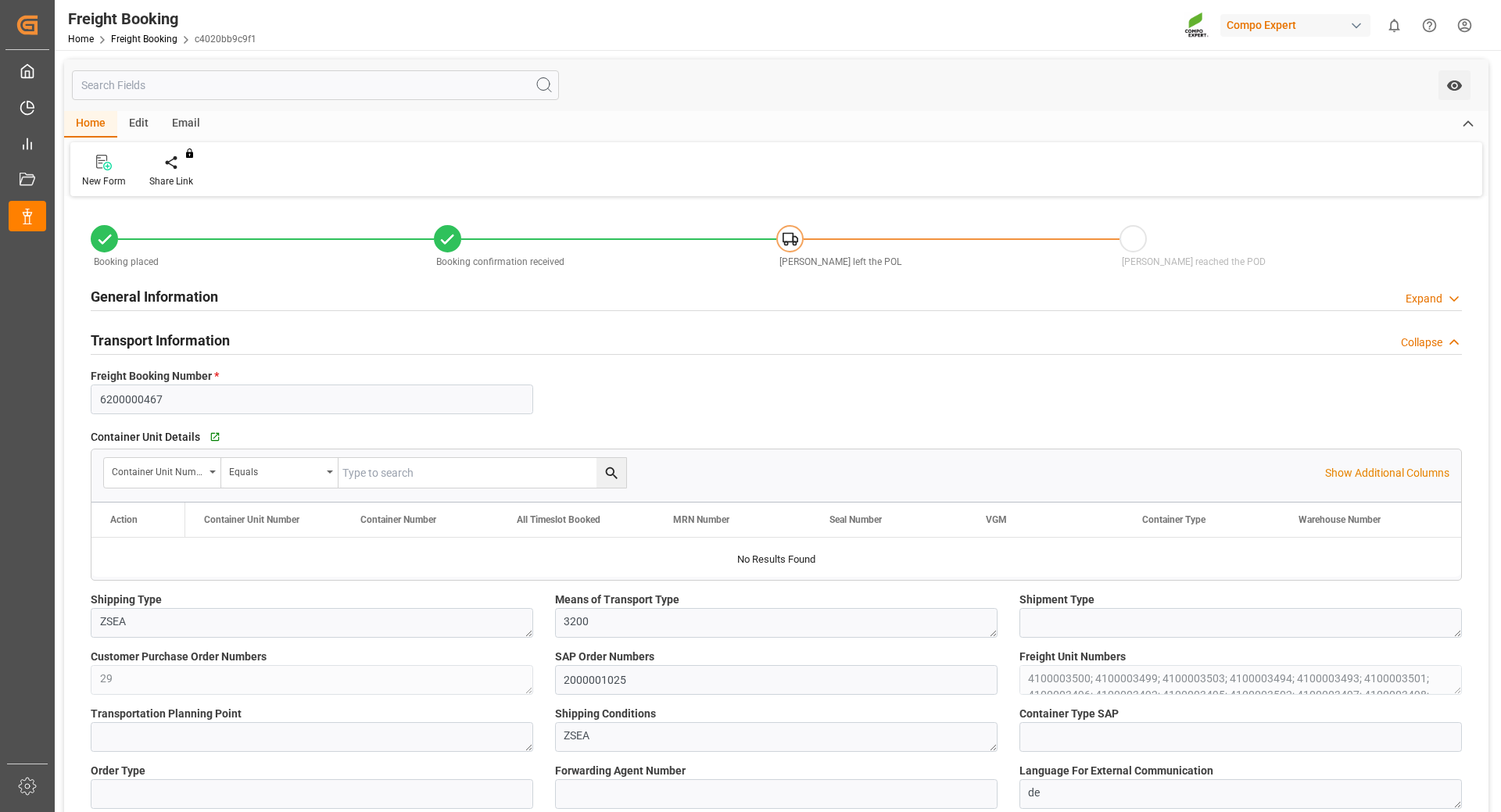
type input "Hapag [PERSON_NAME]"
type input "Hapag Lloyd Aktiengesellschaft"
type input "9723277"
type input "BEANR"
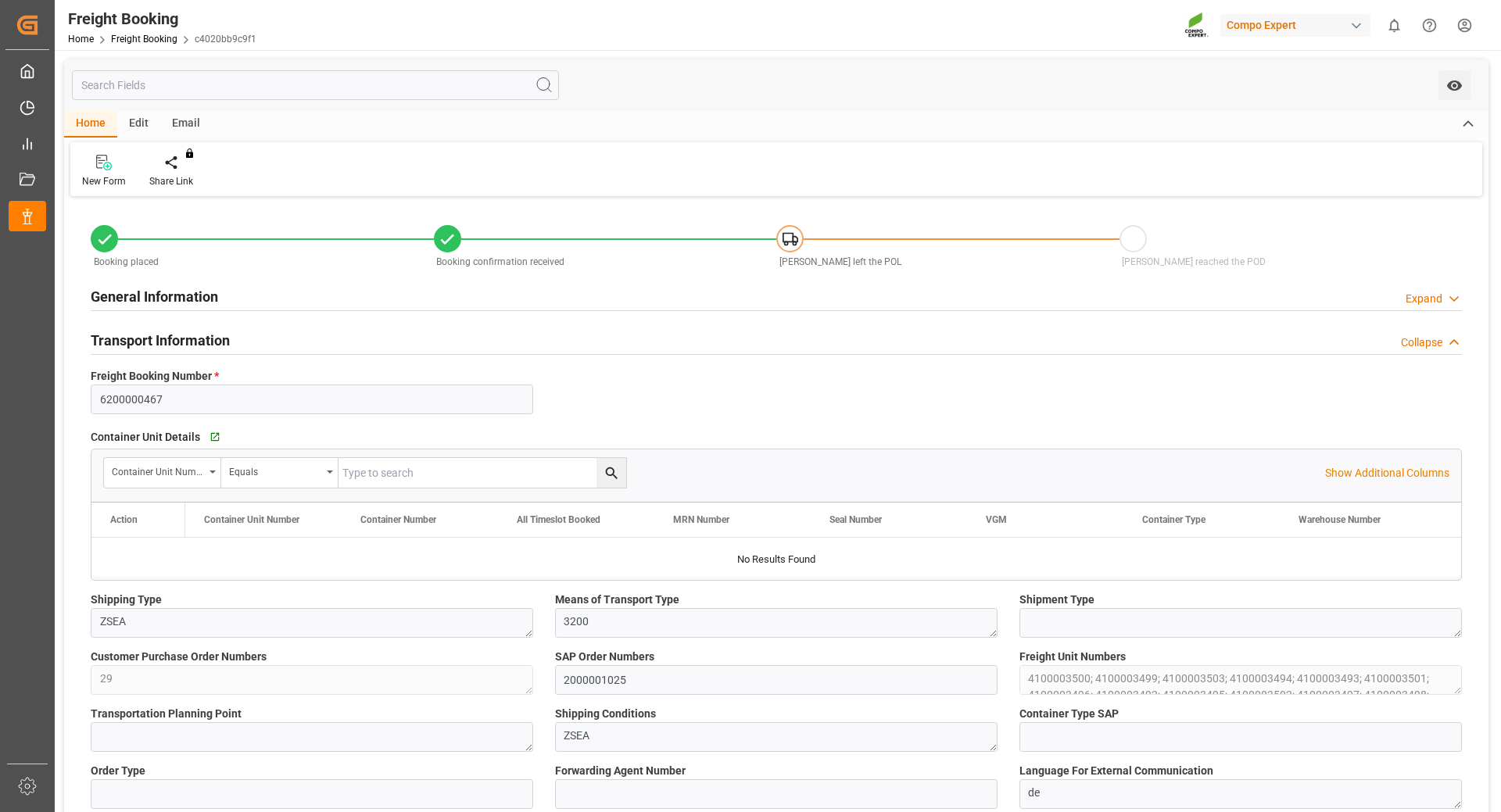
type input "ECPSJ"
type input "0"
type input "715500"
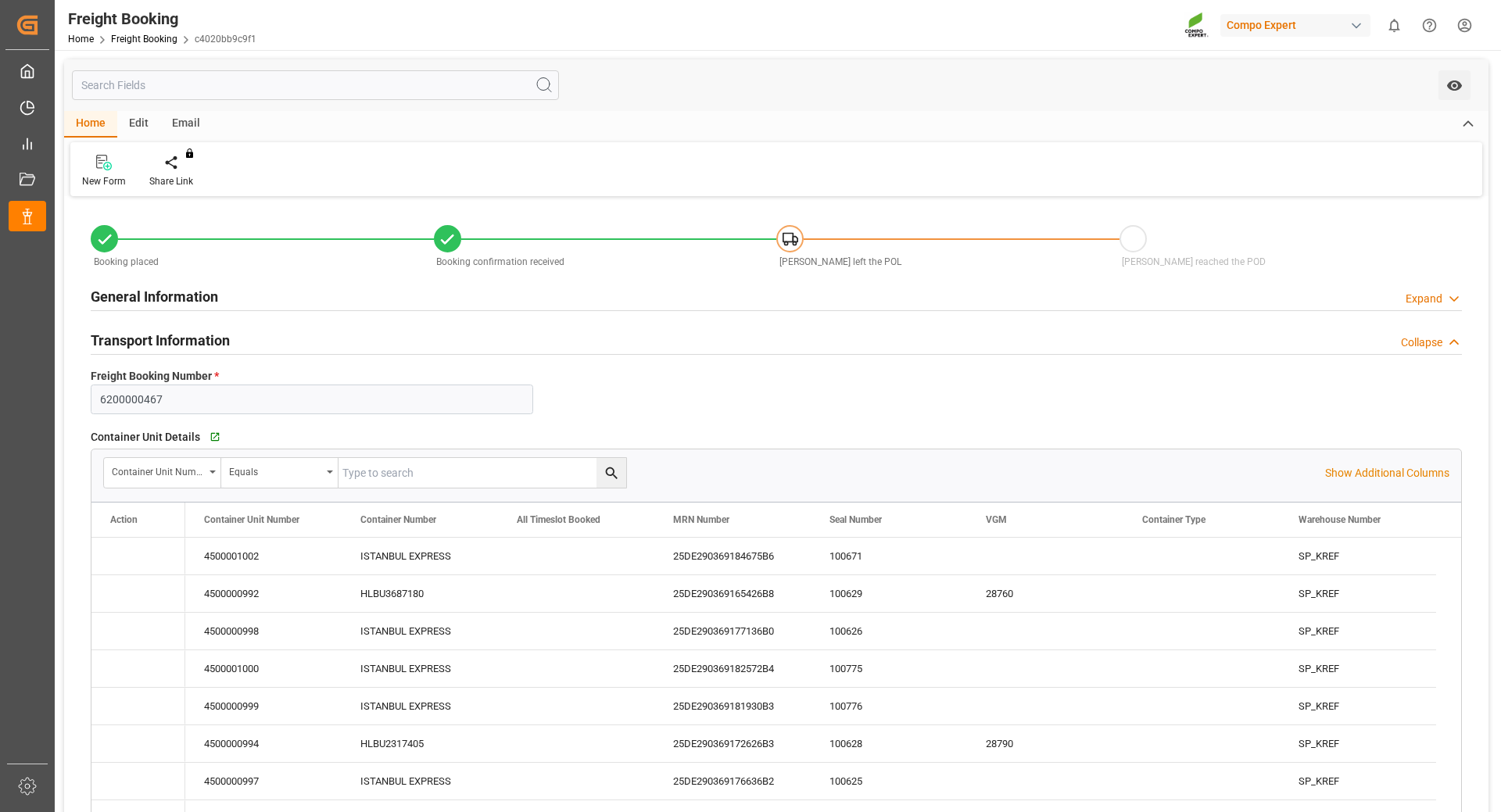
type input "[DATE] 01:00"
type input "[DATE] 08:00"
type input "[DATE] 22:00"
type input "[DATE] 17:00"
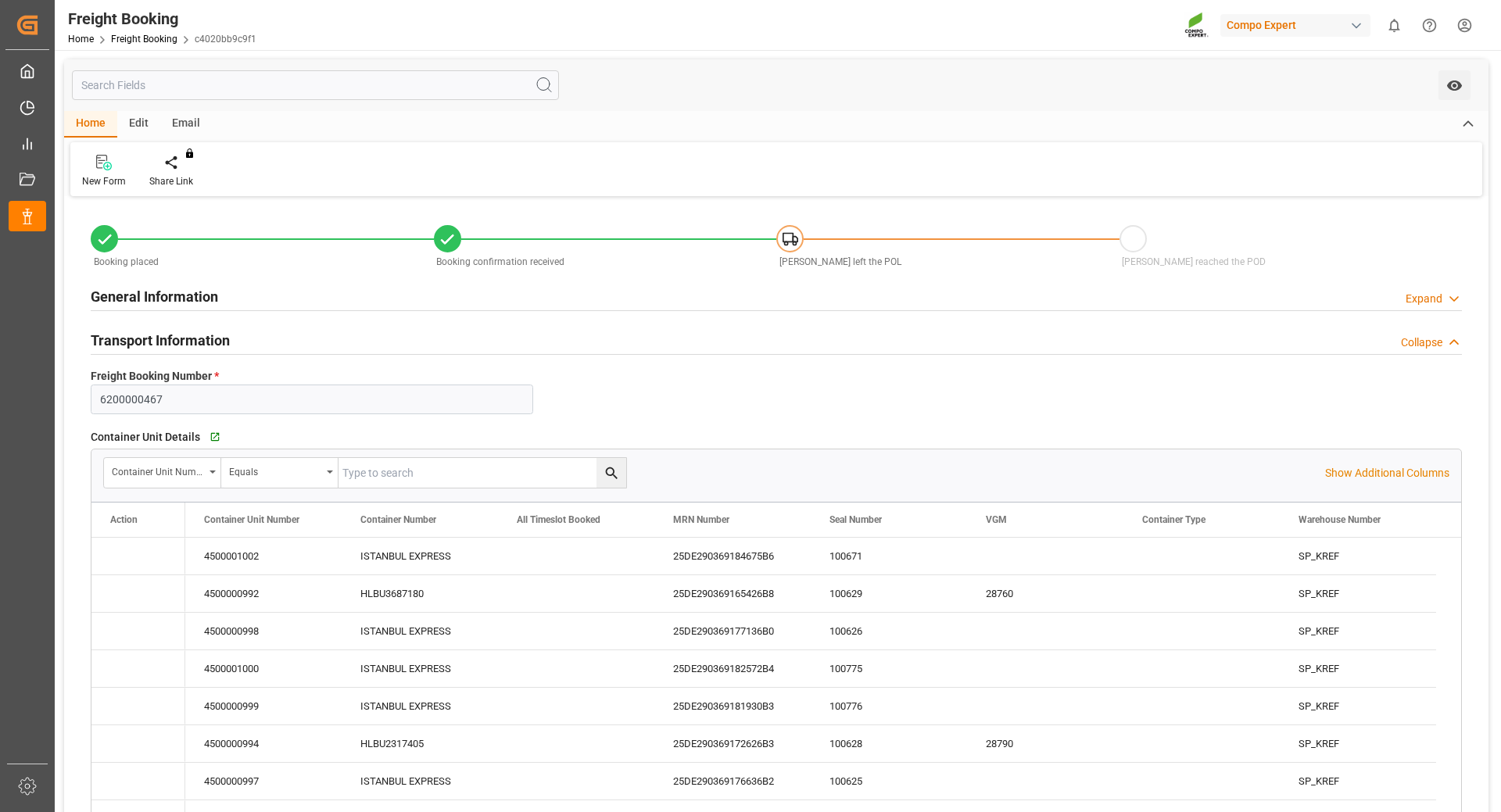
type input "[DATE] 09:33"
type input "[DATE] 09:35"
type input "[DATE] 08:44"
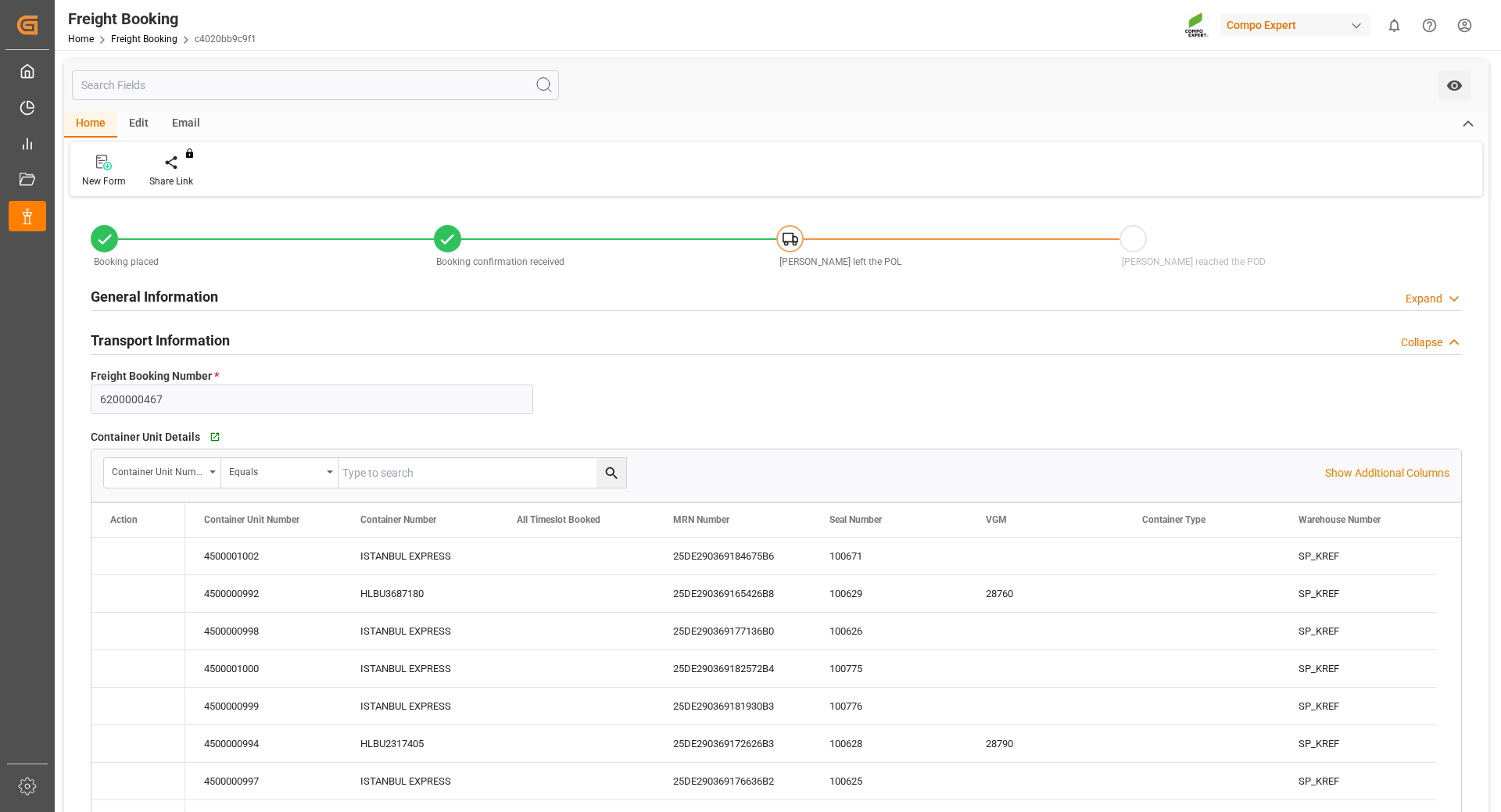
type input "[DATE] 08:44"
type input "[DATE] 09:46"
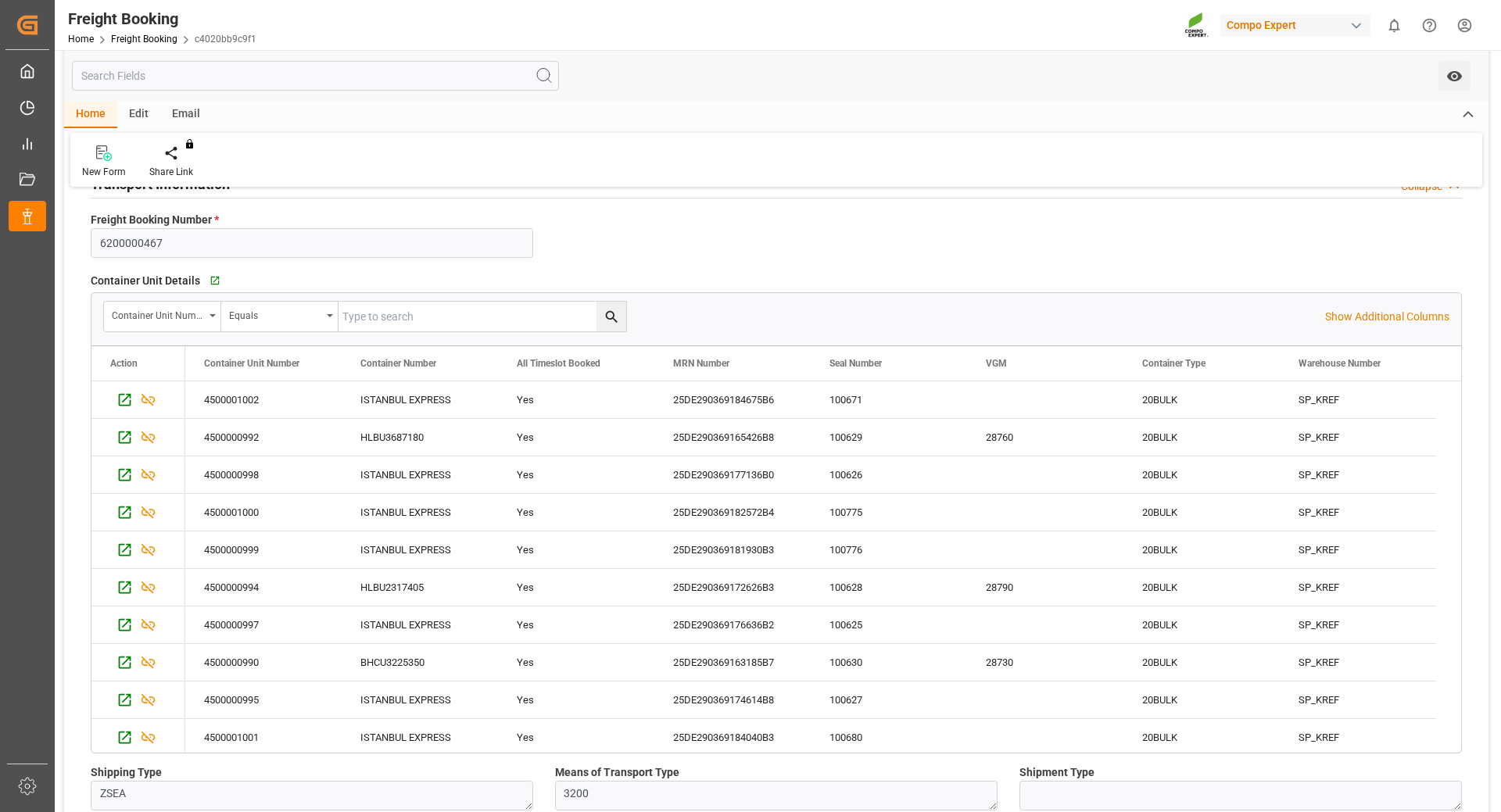
click at [1461, 24] on html "Created by potrace 1.15, written by [PERSON_NAME] [DATE]-[DATE] Created by potr…" at bounding box center [750, 406] width 1501 height 812
click at [1196, 239] on div "Logout" at bounding box center [1310, 230] width 321 height 29
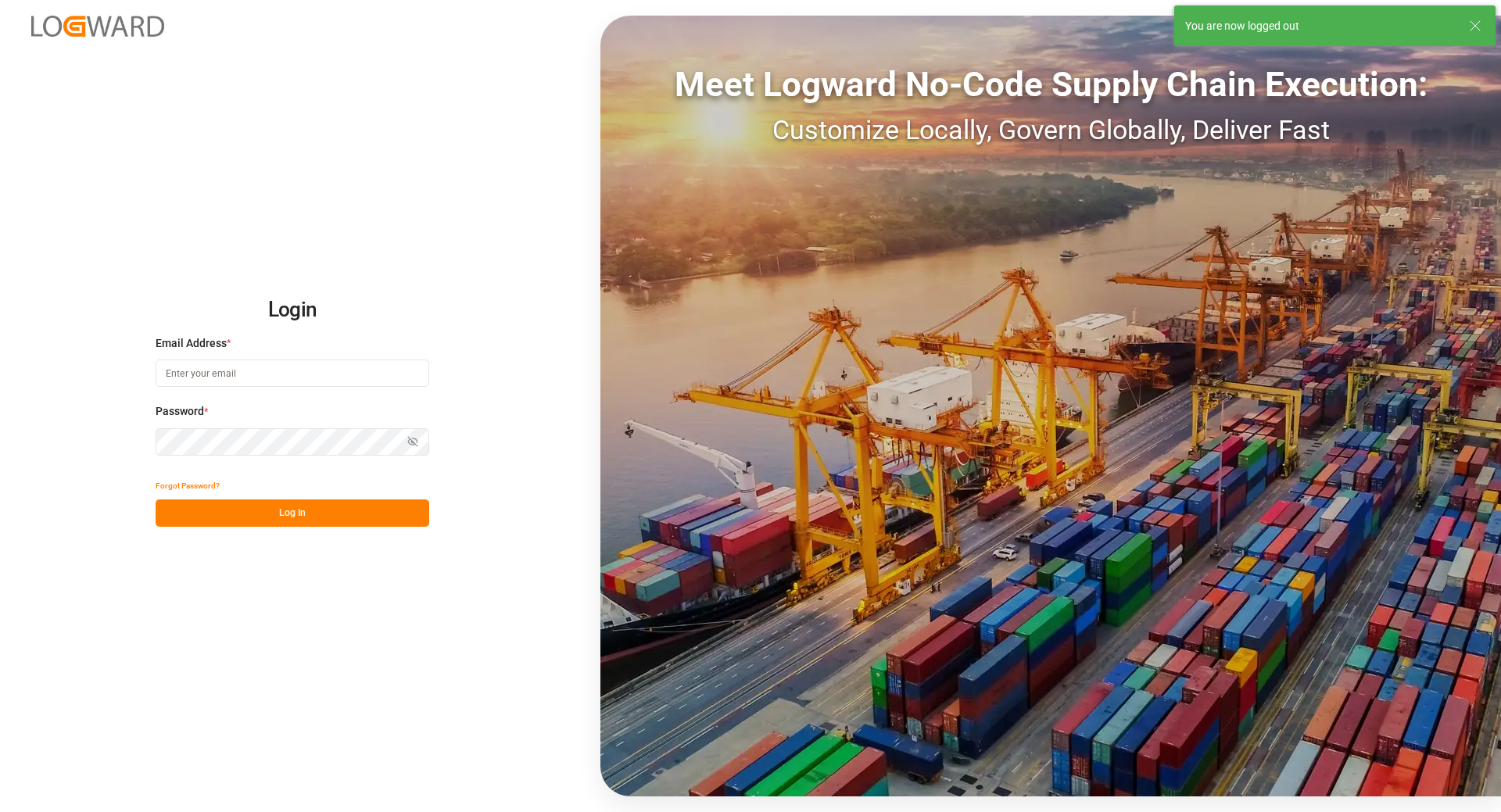
type input "[EMAIL_ADDRESS][DOMAIN_NAME]"
